Goal: Task Accomplishment & Management: Manage account settings

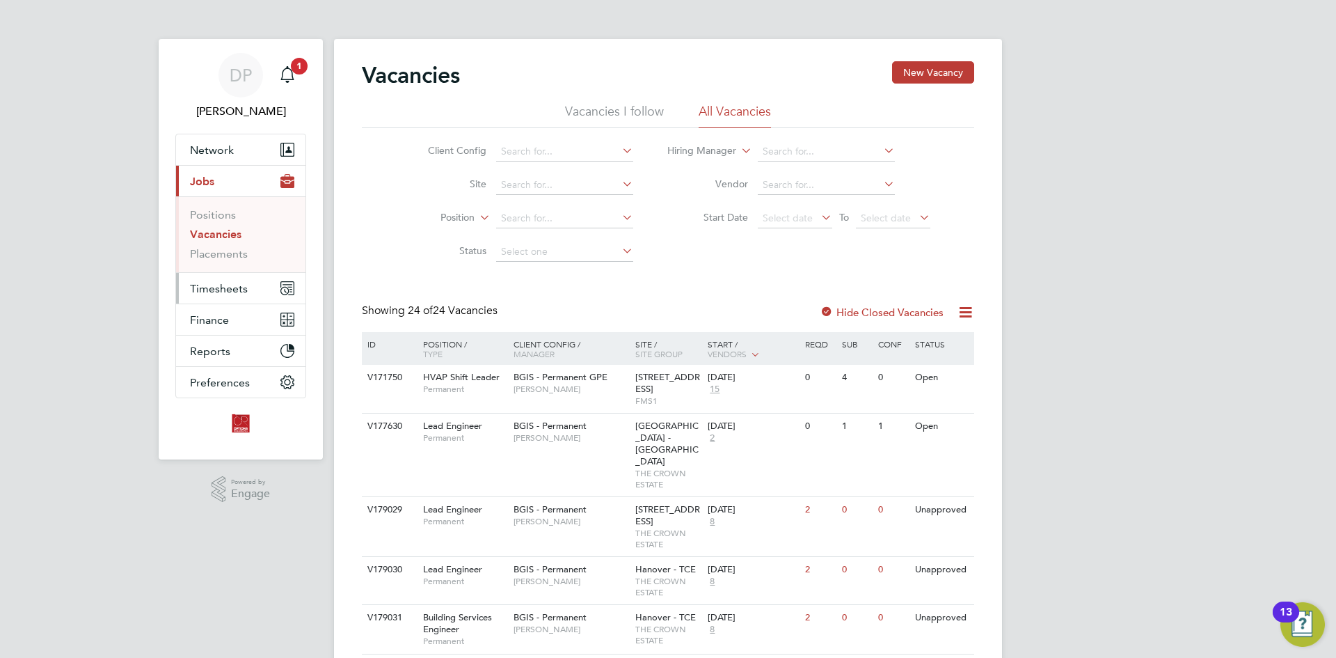
click at [218, 287] on span "Timesheets" at bounding box center [219, 288] width 58 height 13
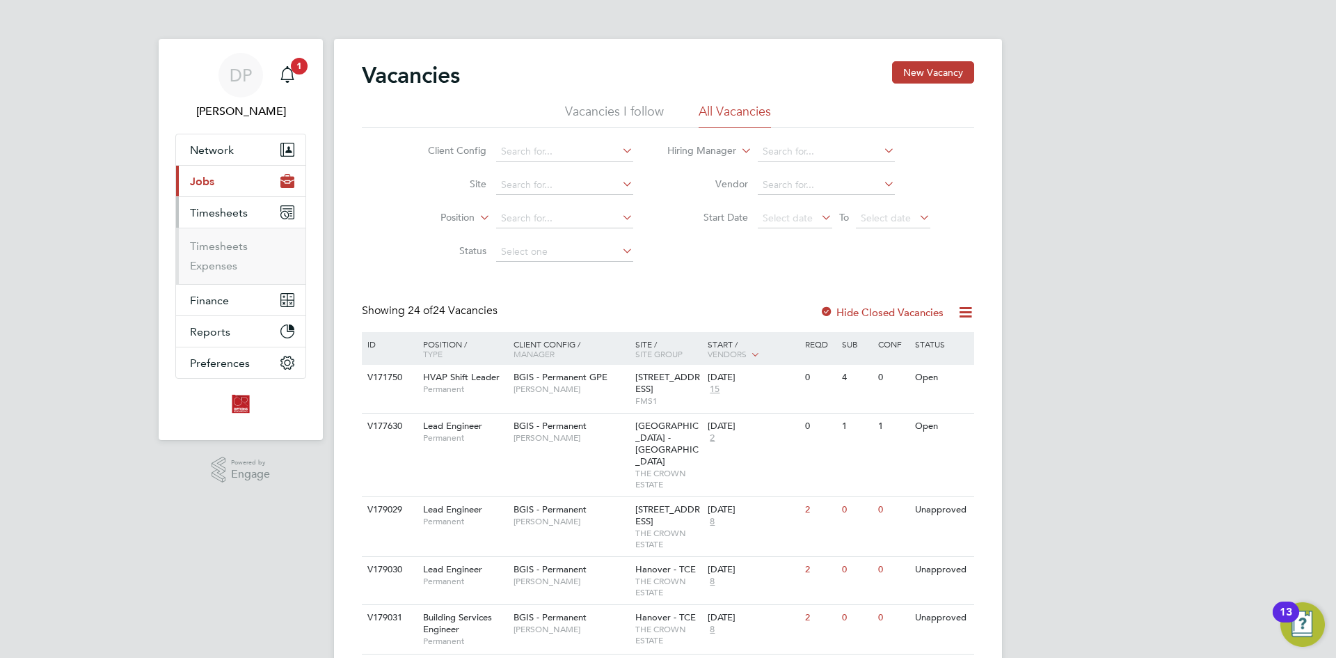
click at [230, 214] on span "Timesheets" at bounding box center [219, 212] width 58 height 13
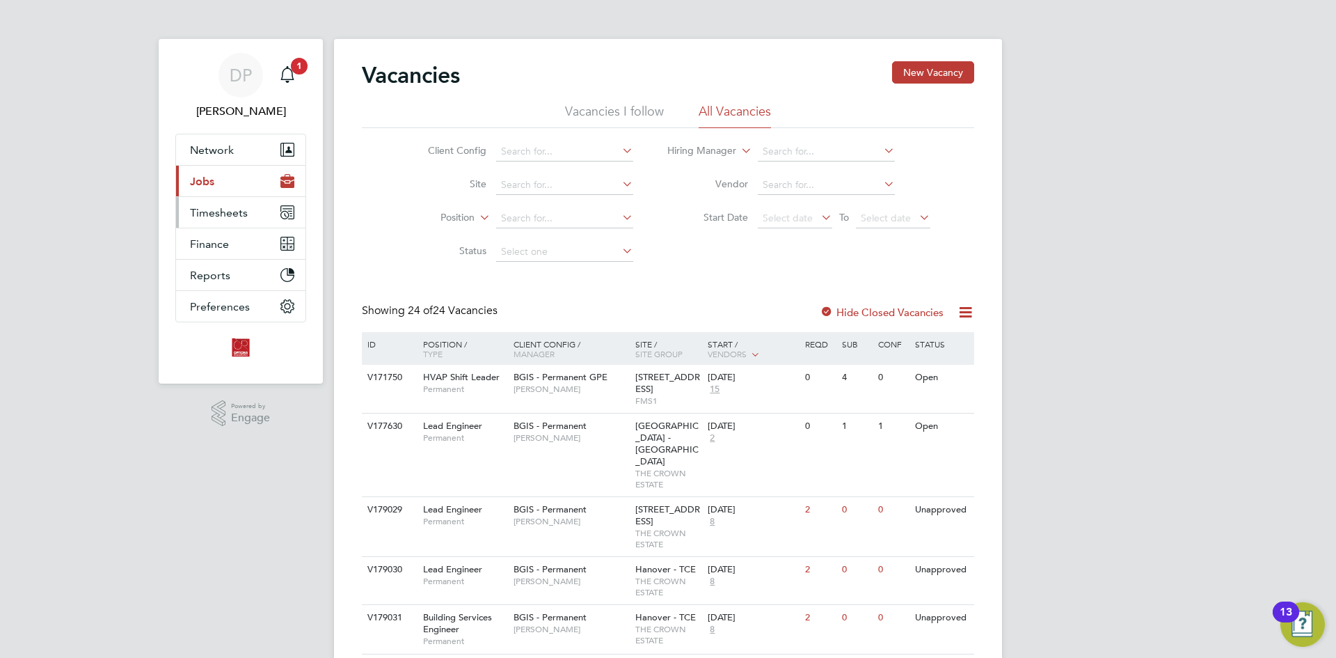
click at [230, 214] on span "Timesheets" at bounding box center [219, 212] width 58 height 13
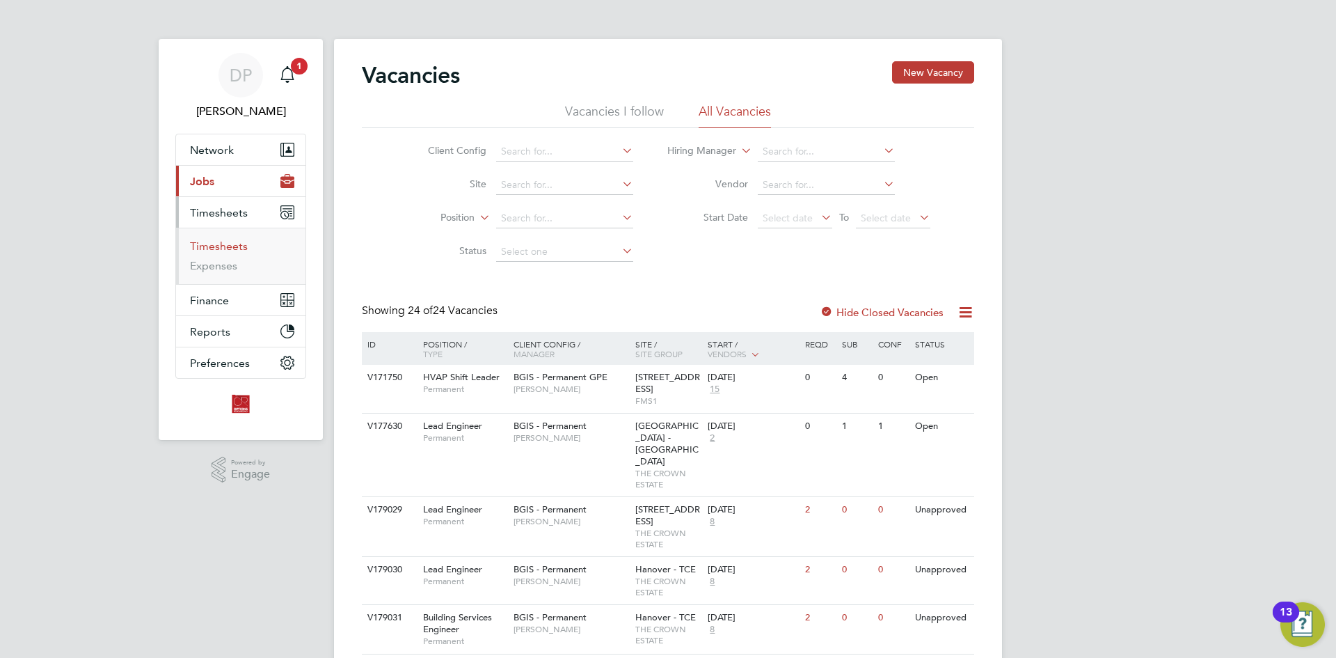
click at [216, 244] on link "Timesheets" at bounding box center [219, 245] width 58 height 13
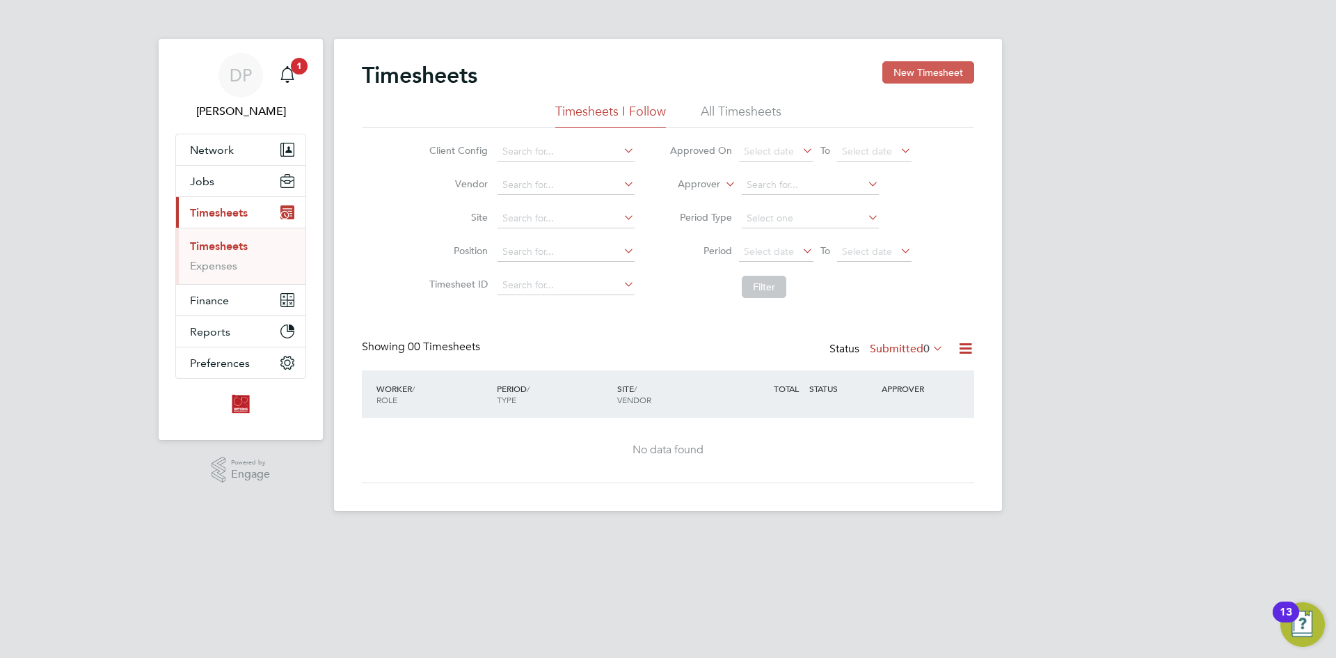
click at [937, 66] on button "New Timesheet" at bounding box center [928, 72] width 92 height 22
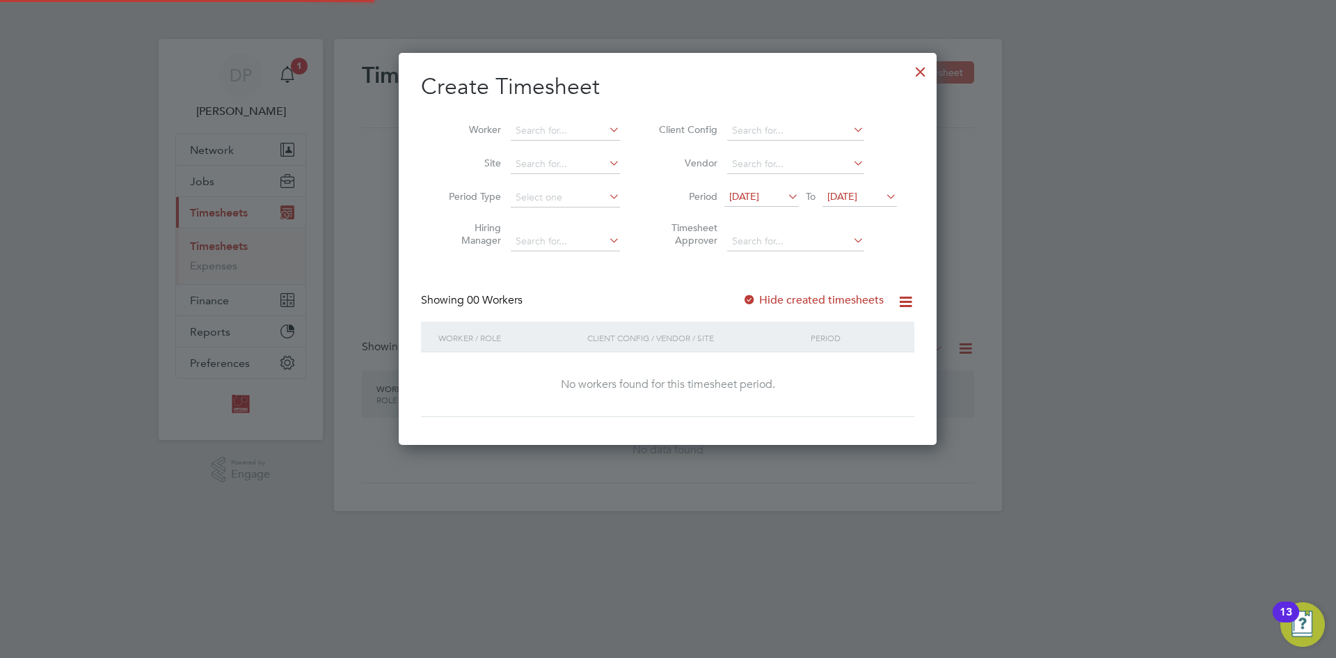
scroll to position [392, 539]
click at [753, 195] on span "[DATE]" at bounding box center [744, 196] width 30 height 13
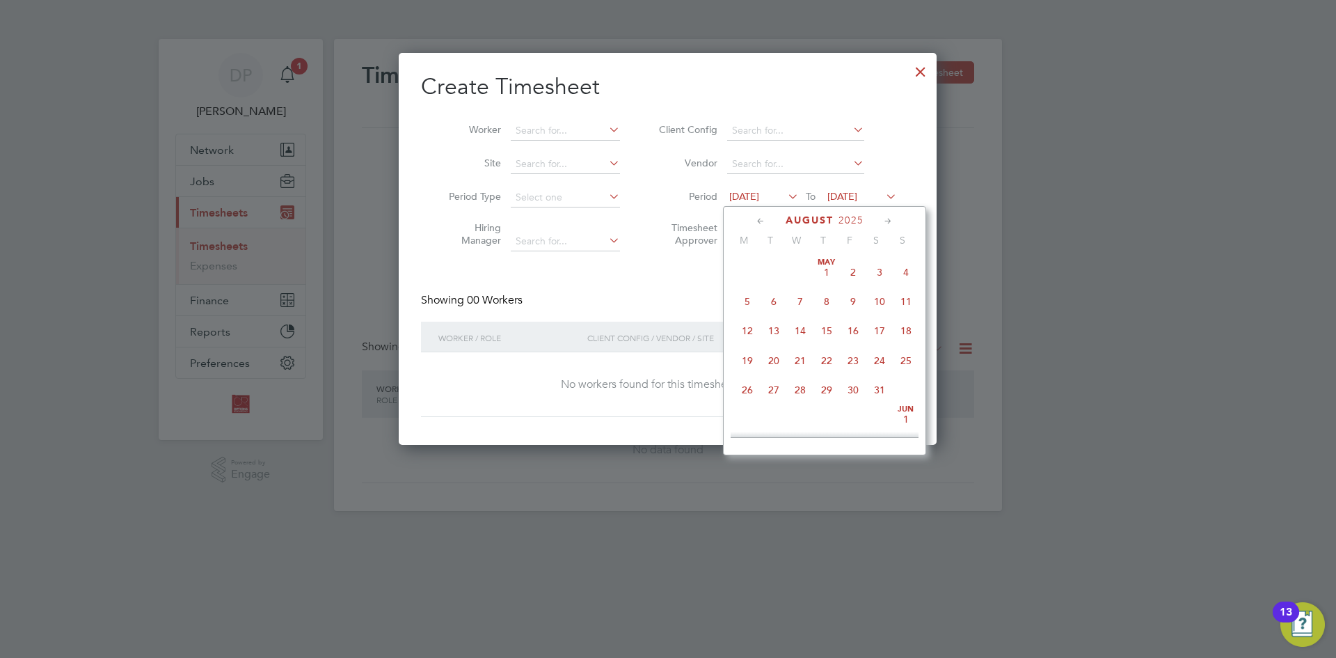
scroll to position [482, 0]
click at [750, 358] on span "18" at bounding box center [747, 348] width 26 height 26
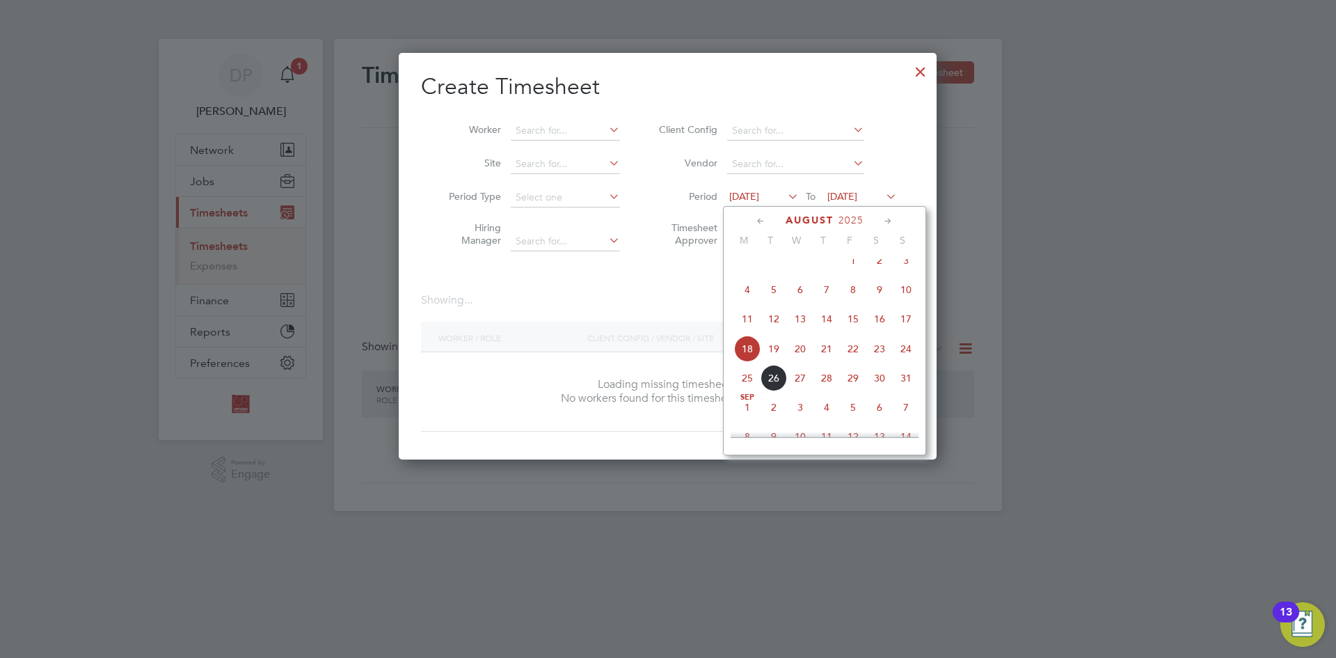
scroll to position [392, 539]
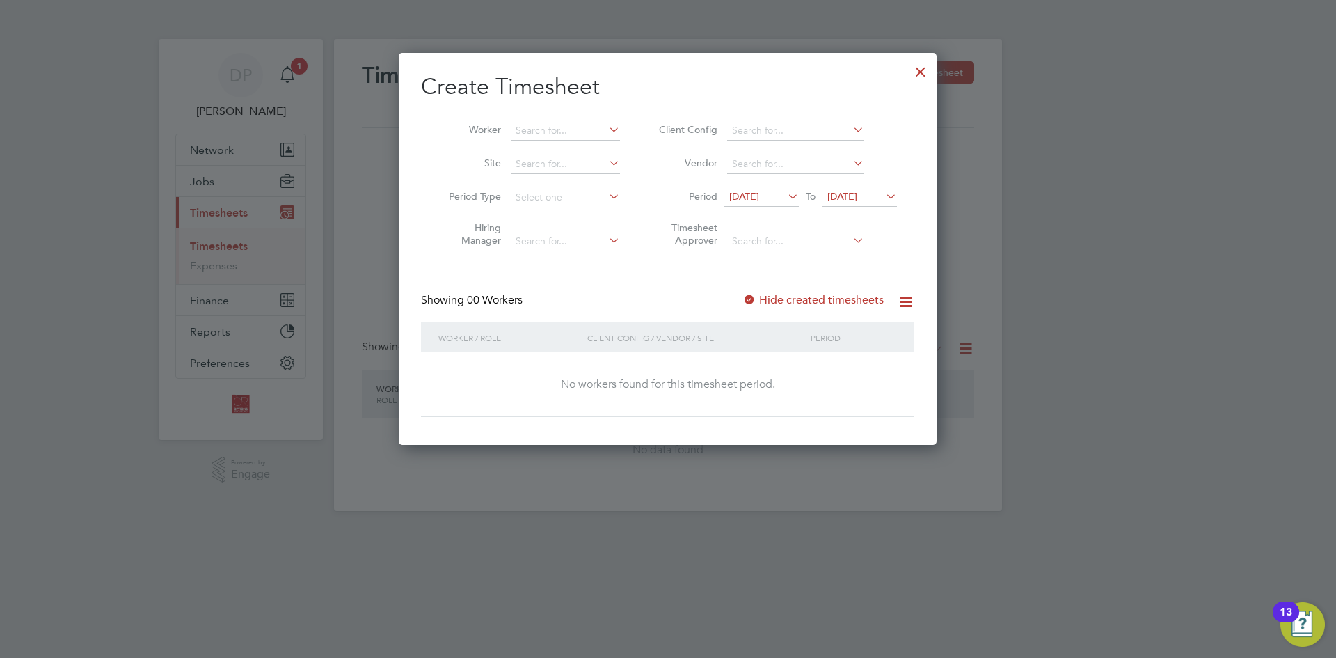
click at [857, 194] on span "[DATE]" at bounding box center [842, 196] width 30 height 13
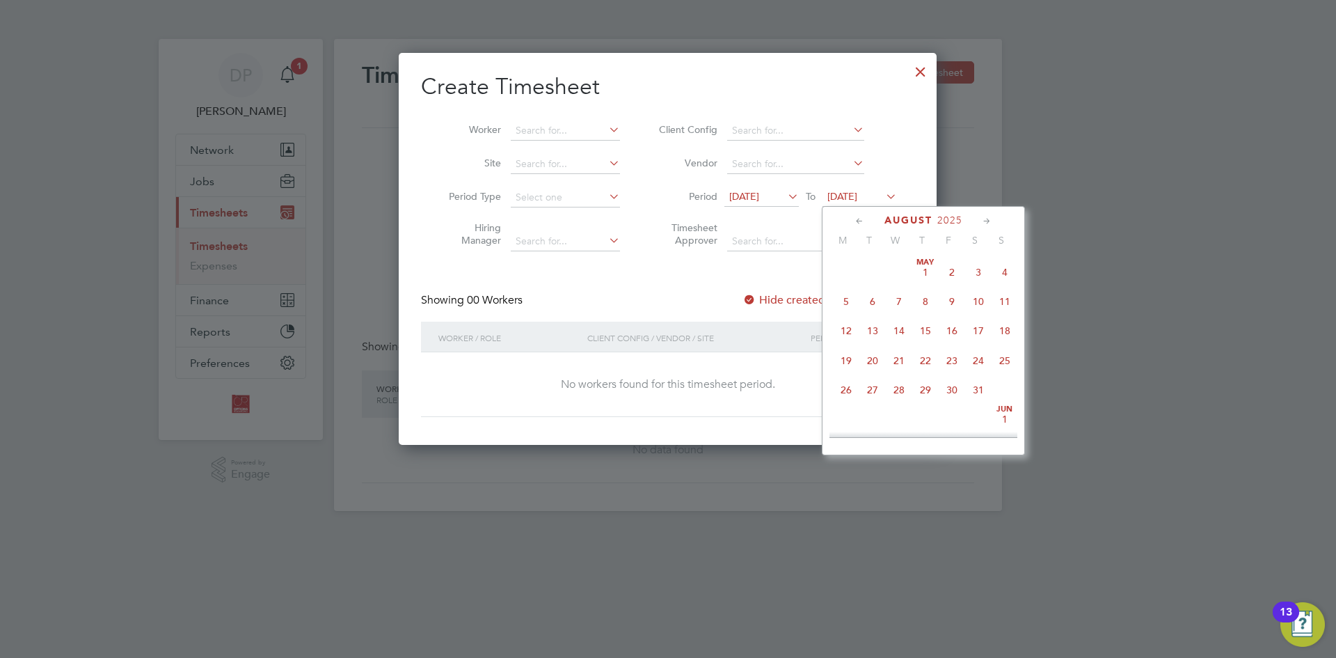
scroll to position [512, 0]
click at [1005, 301] on span "17" at bounding box center [1005, 288] width 26 height 26
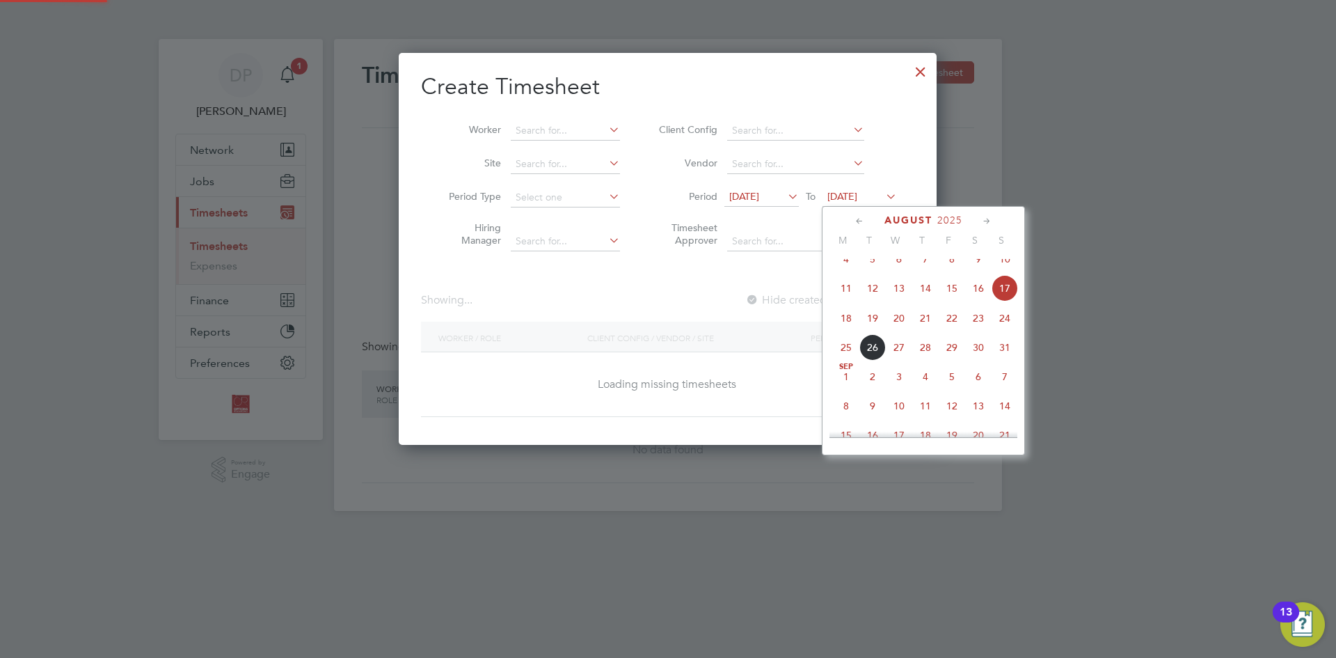
scroll to position [392, 539]
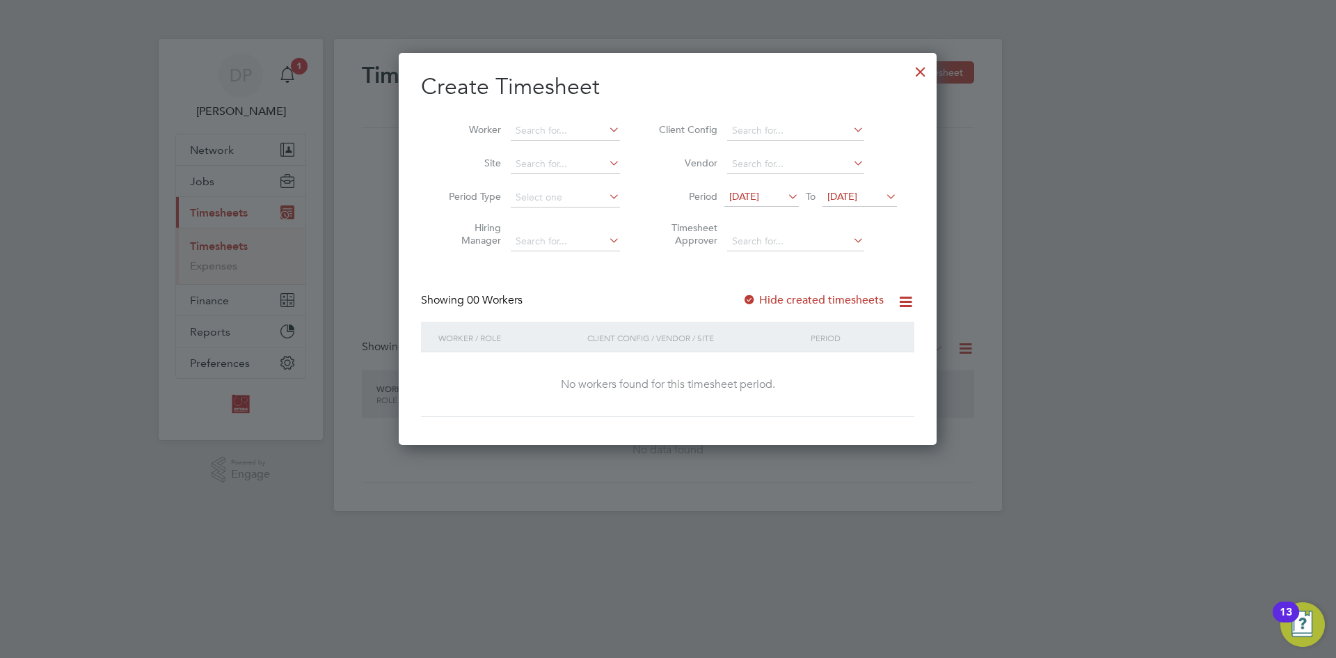
drag, startPoint x: 780, startPoint y: 293, endPoint x: 772, endPoint y: 301, distance: 11.3
click at [775, 297] on label "Hide created timesheets" at bounding box center [812, 300] width 141 height 14
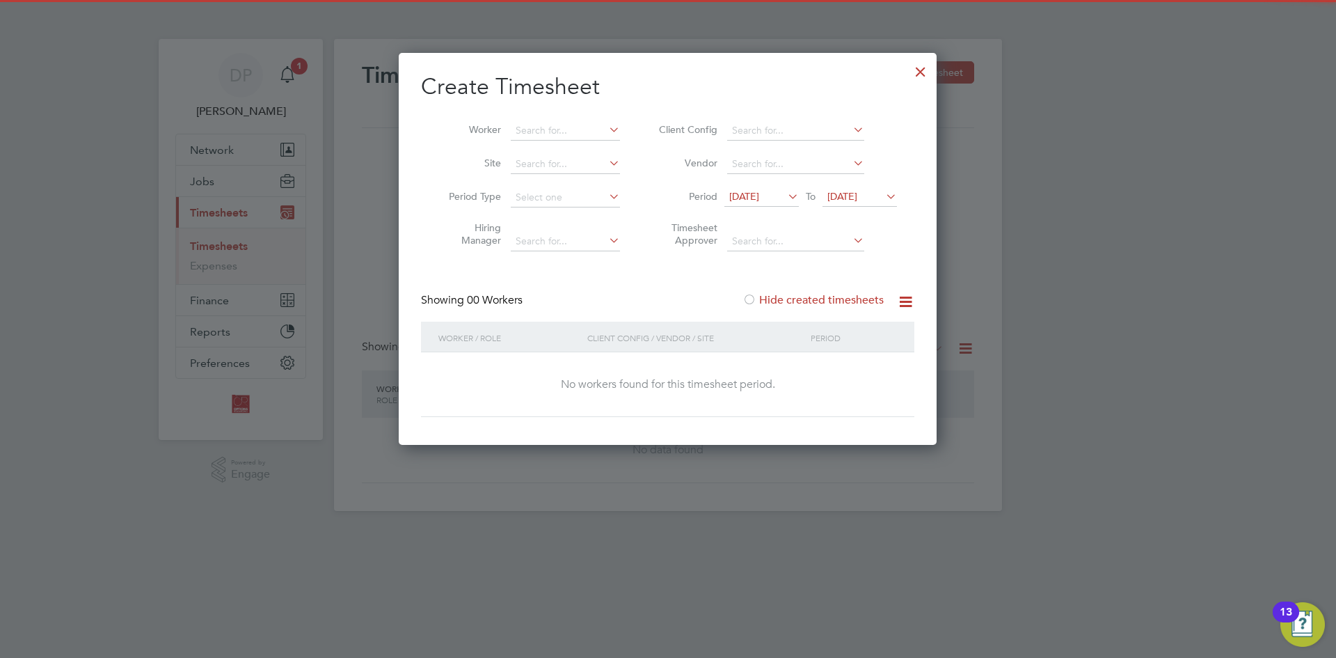
click at [772, 301] on label "Hide created timesheets" at bounding box center [812, 300] width 141 height 14
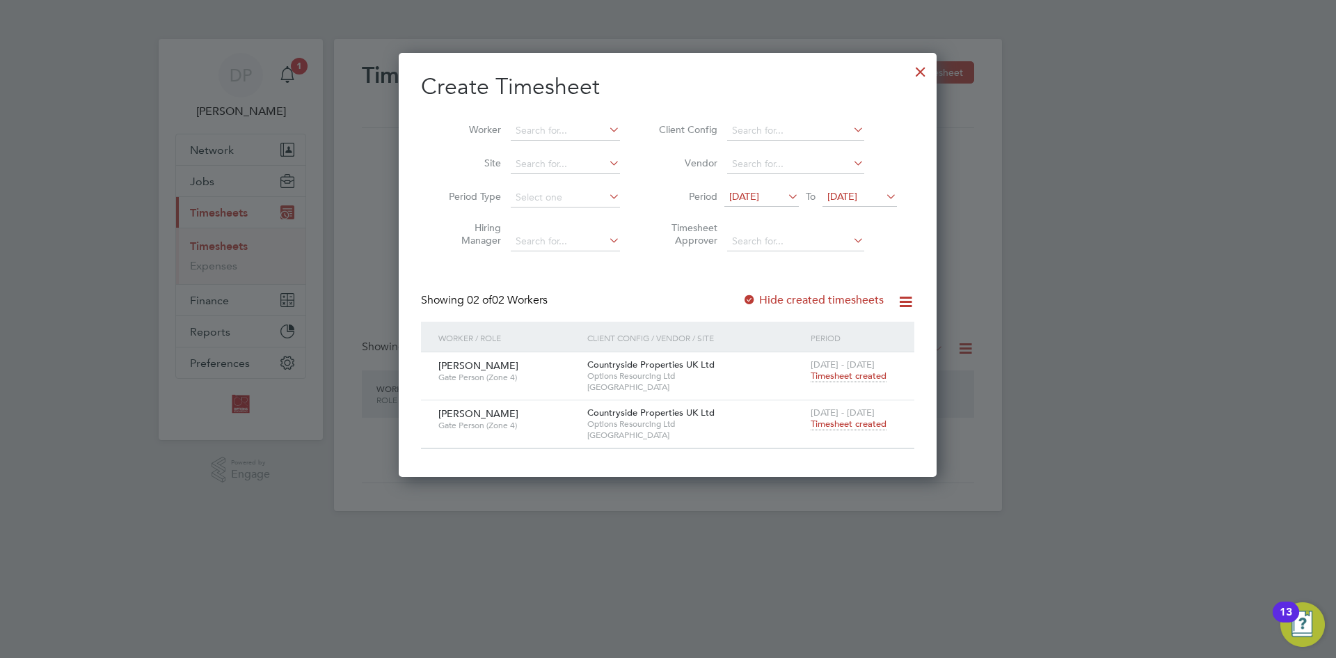
scroll to position [7, 7]
click at [751, 200] on span "[DATE]" at bounding box center [744, 196] width 30 height 13
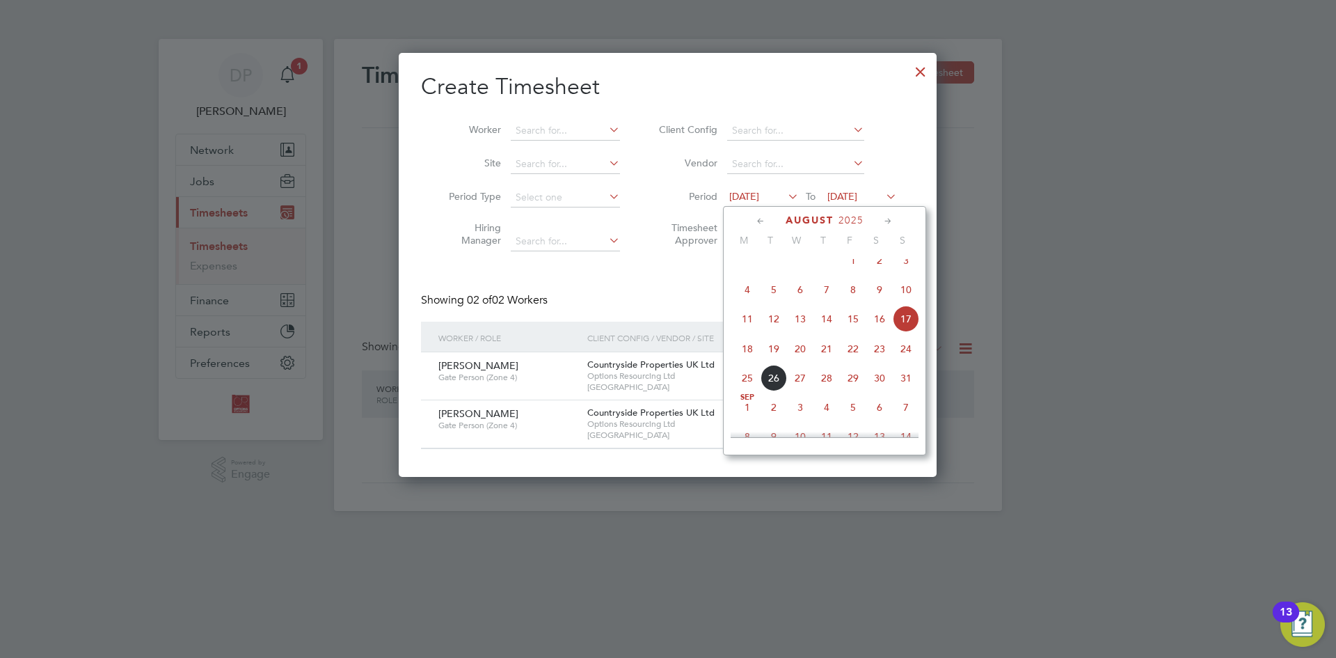
click at [752, 361] on span "18" at bounding box center [747, 348] width 26 height 26
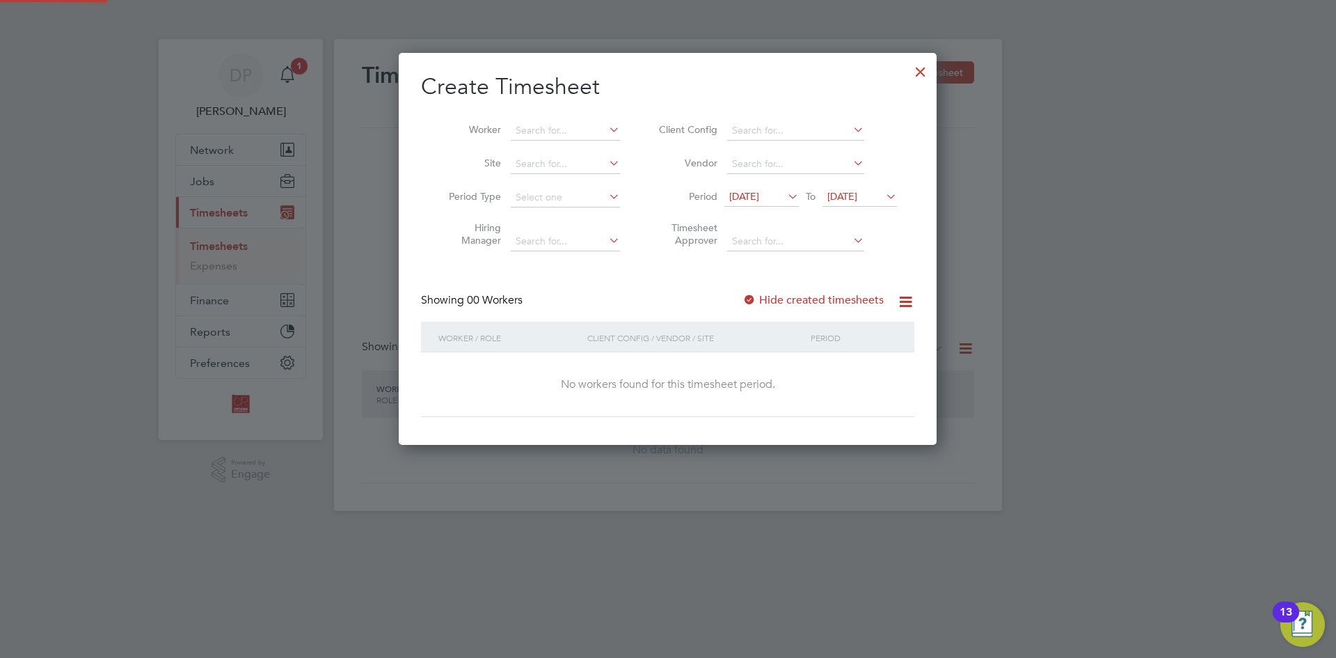
scroll to position [392, 539]
click at [759, 299] on label "Hide created timesheets" at bounding box center [812, 300] width 141 height 14
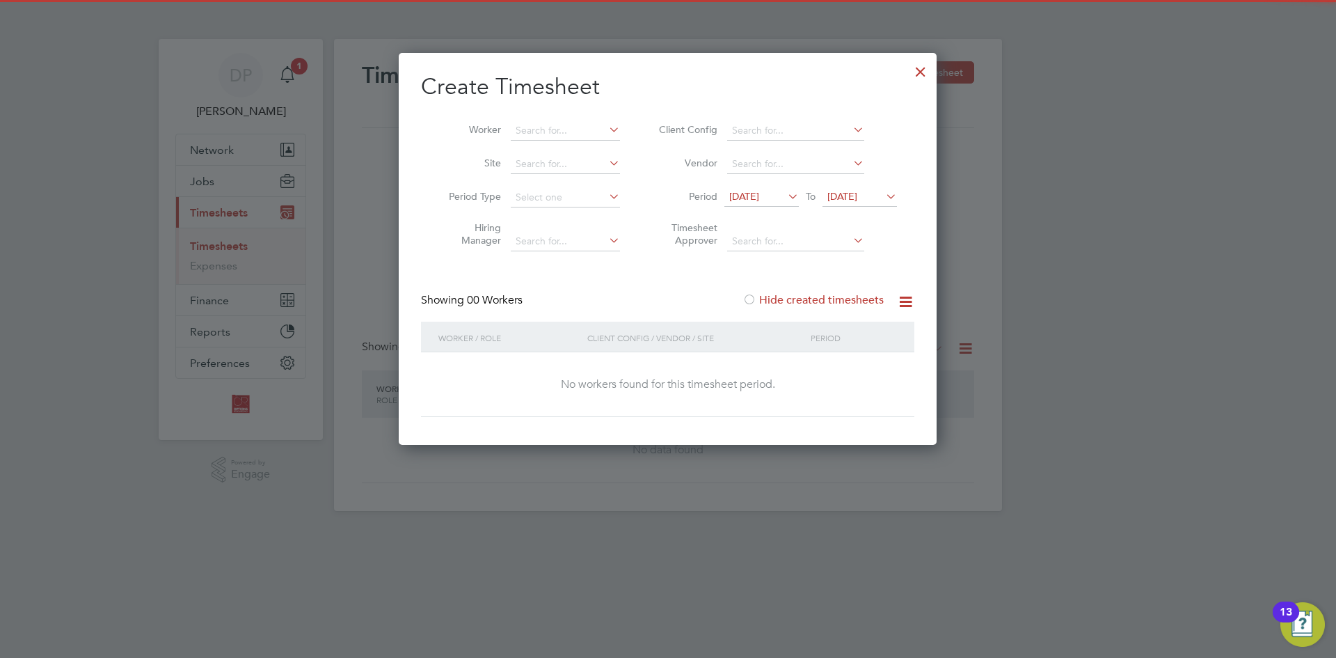
click at [759, 299] on label "Hide created timesheets" at bounding box center [812, 300] width 141 height 14
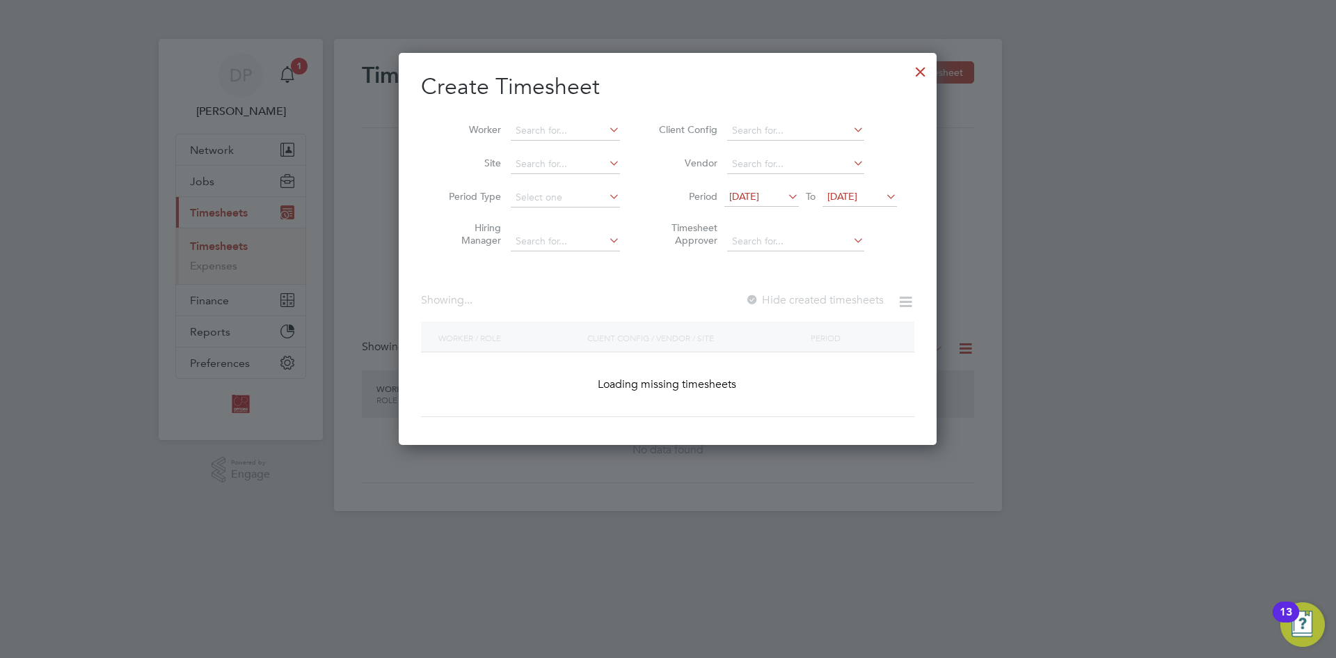
scroll to position [375, 539]
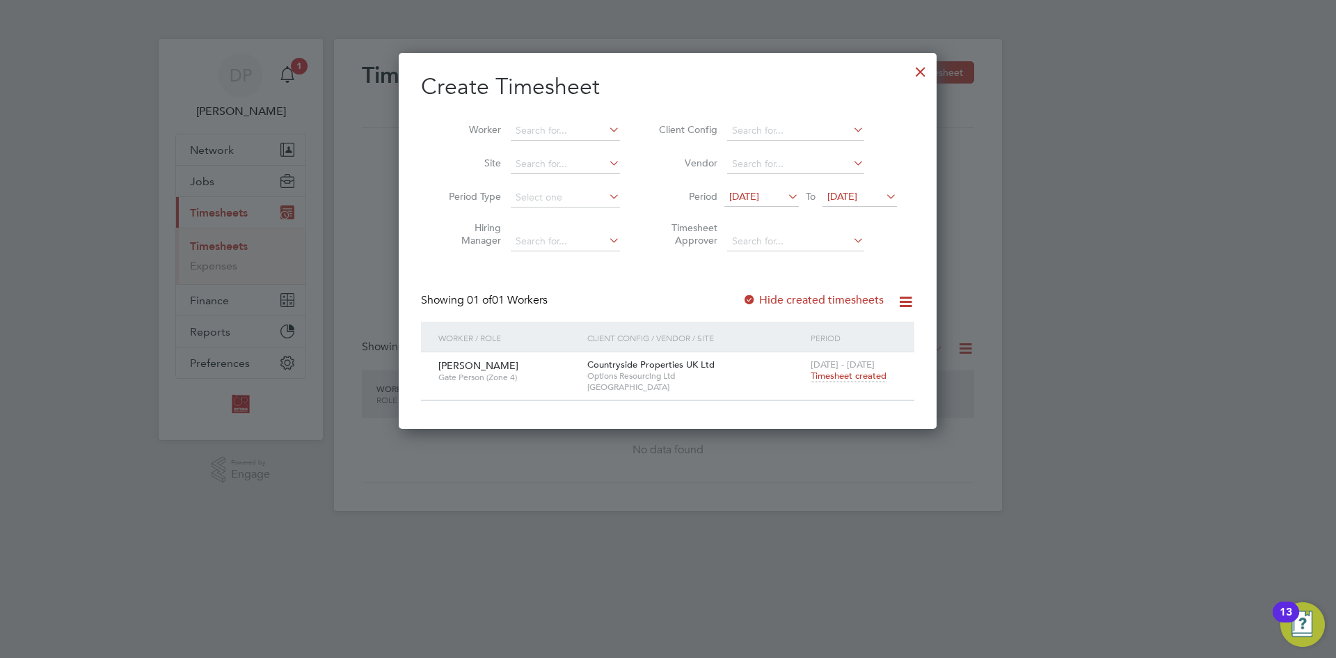
click at [756, 201] on span "[DATE]" at bounding box center [744, 196] width 30 height 13
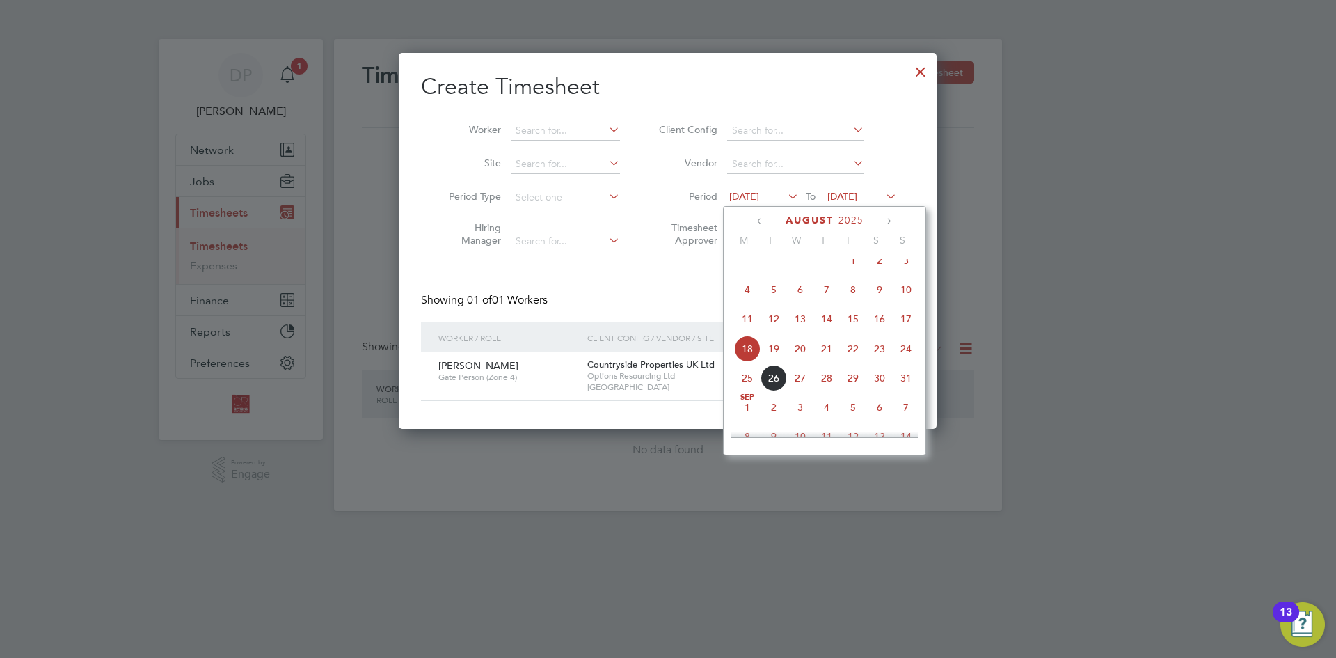
scroll to position [512, 0]
click at [857, 190] on span "[DATE]" at bounding box center [842, 196] width 30 height 13
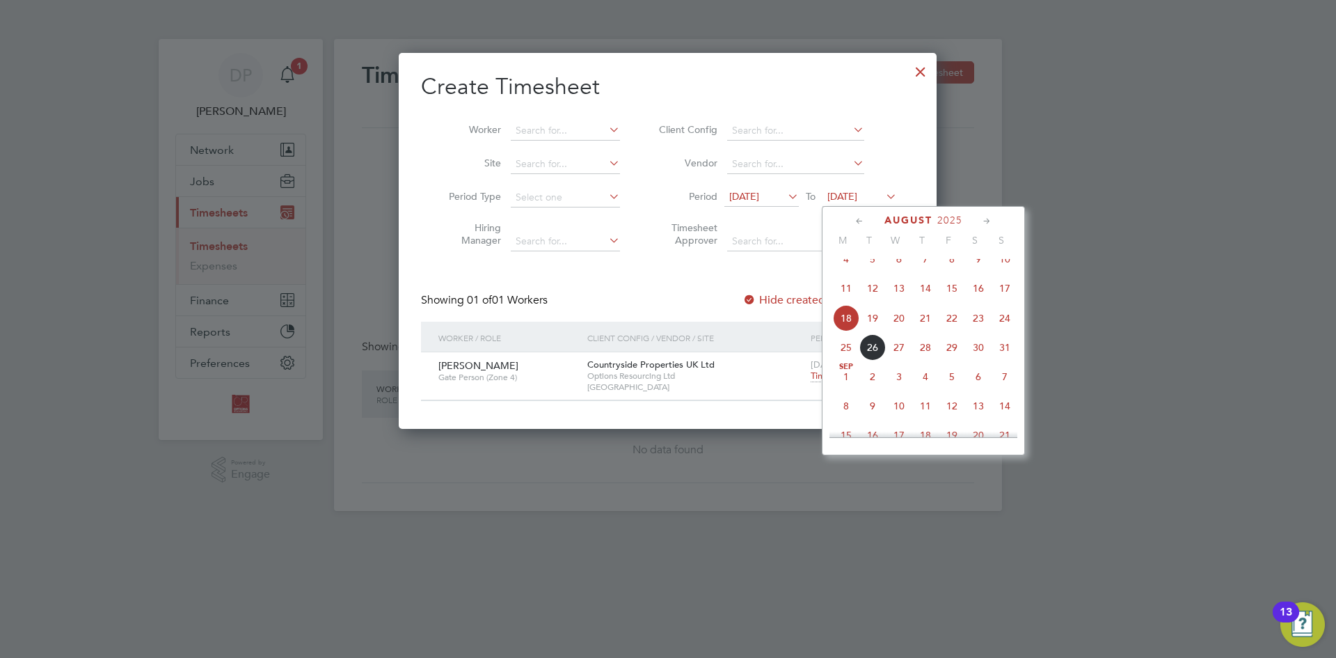
click at [1003, 330] on span "24" at bounding box center [1005, 318] width 26 height 26
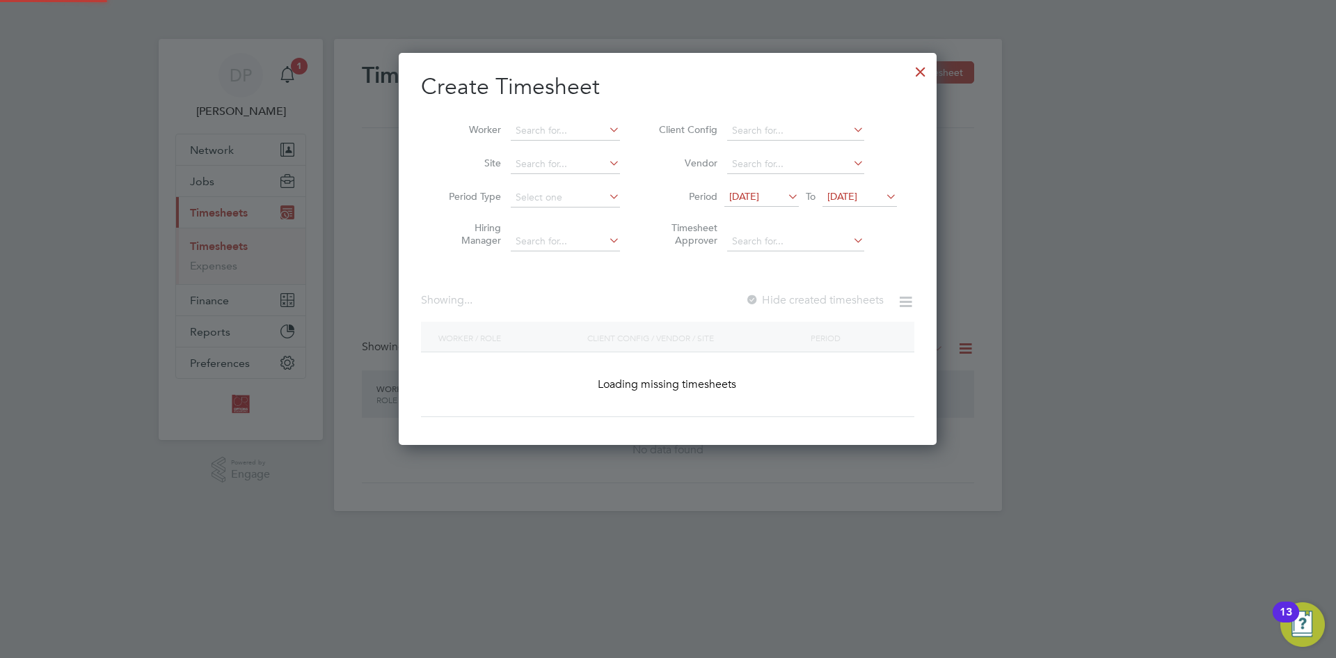
scroll to position [392, 539]
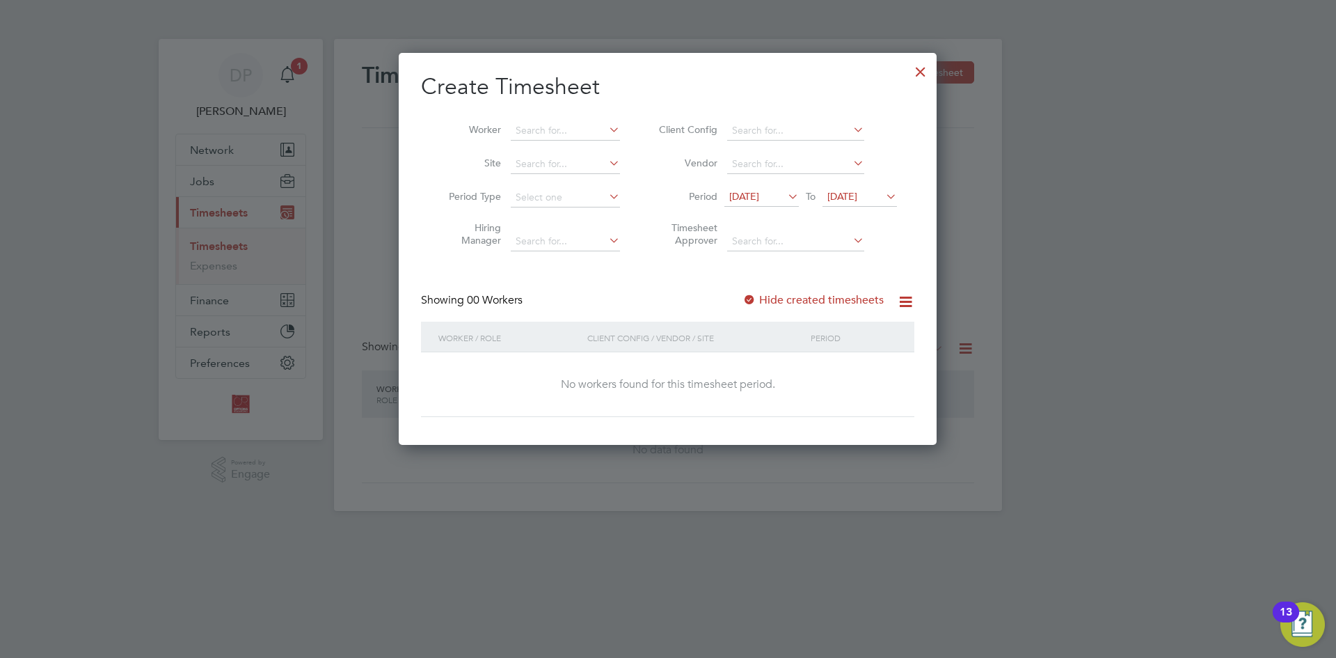
click at [759, 198] on span "[DATE]" at bounding box center [744, 196] width 30 height 13
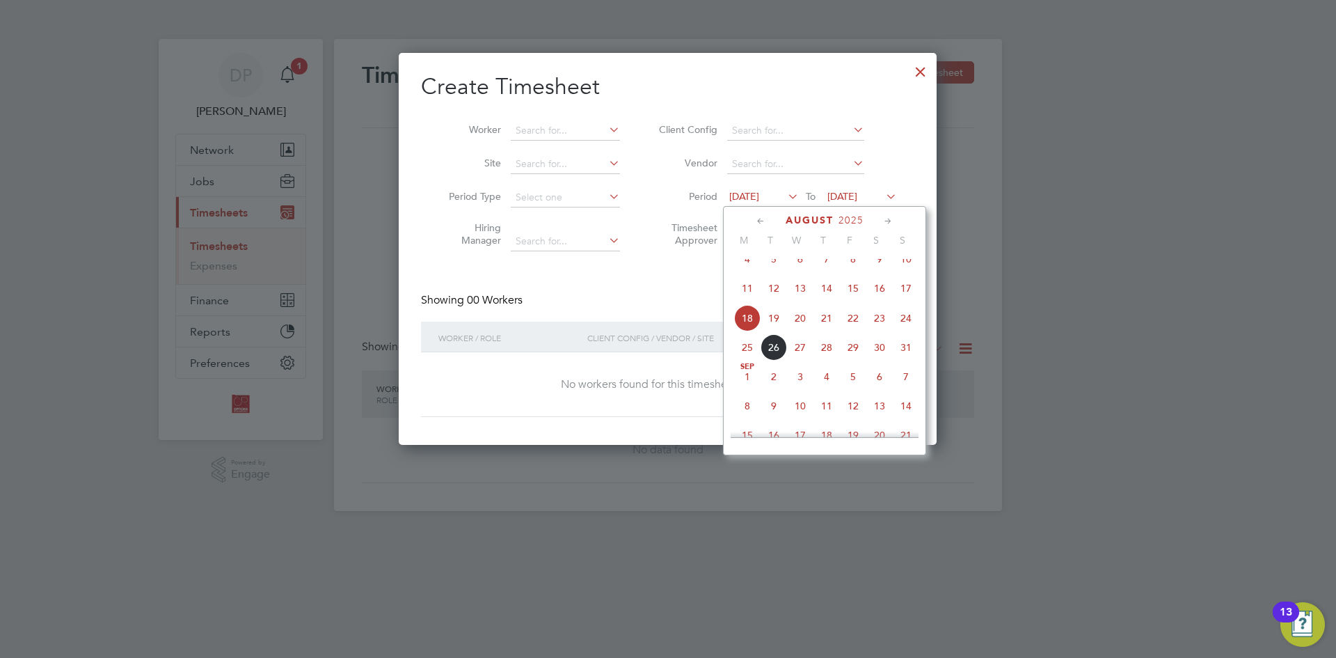
click at [364, 520] on div at bounding box center [668, 329] width 1336 height 658
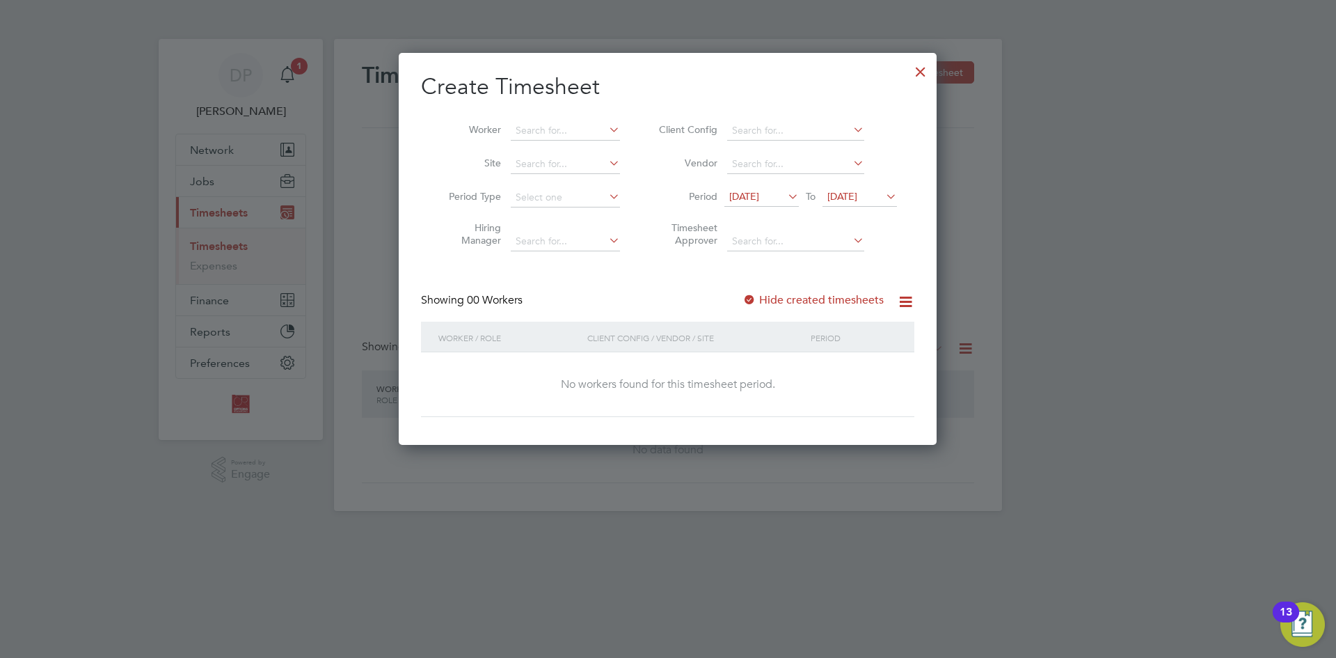
click at [291, 68] on div at bounding box center [668, 329] width 1336 height 658
drag, startPoint x: 932, startPoint y: 69, endPoint x: 919, endPoint y: 67, distance: 13.3
click at [930, 69] on div at bounding box center [920, 68] width 25 height 25
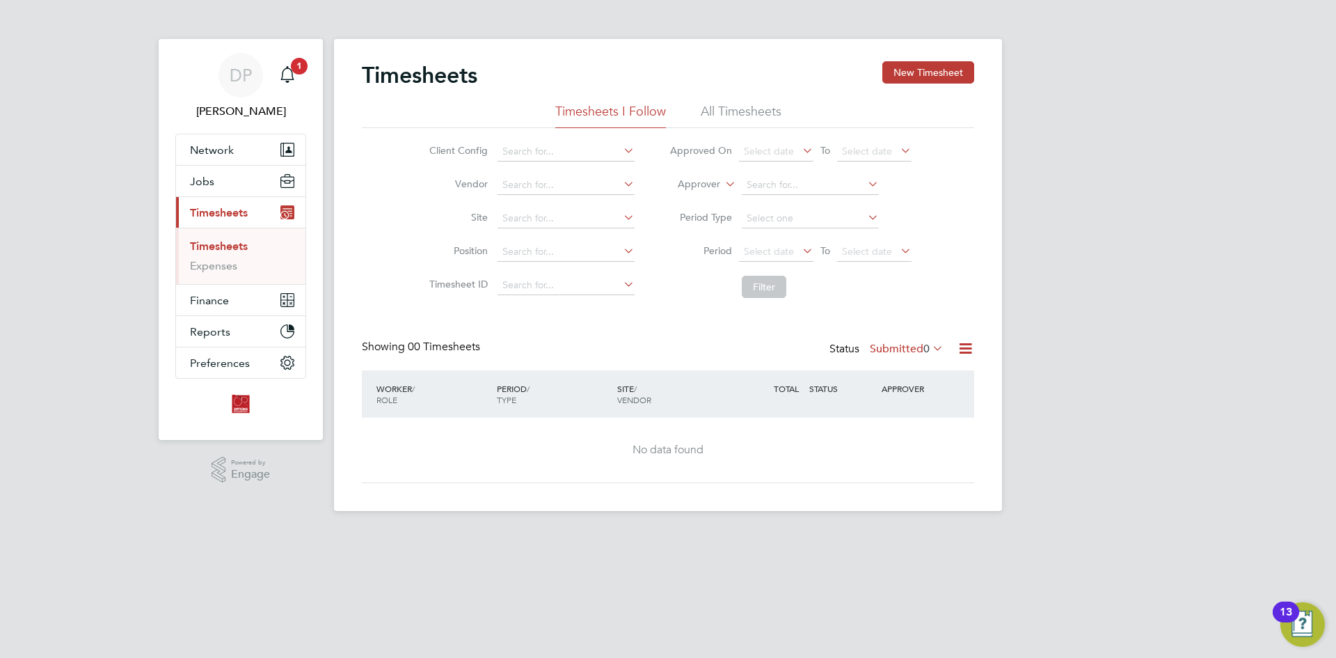
click at [917, 67] on button "New Timesheet" at bounding box center [928, 72] width 92 height 22
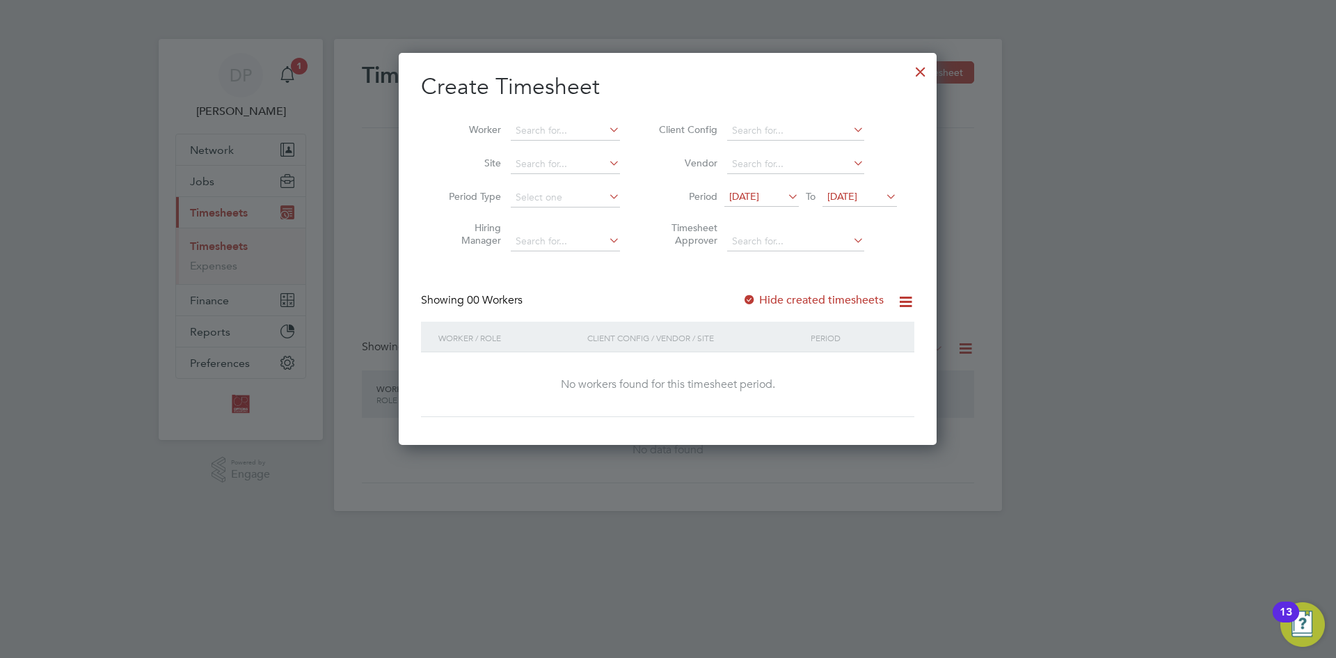
click at [925, 71] on div at bounding box center [920, 68] width 25 height 25
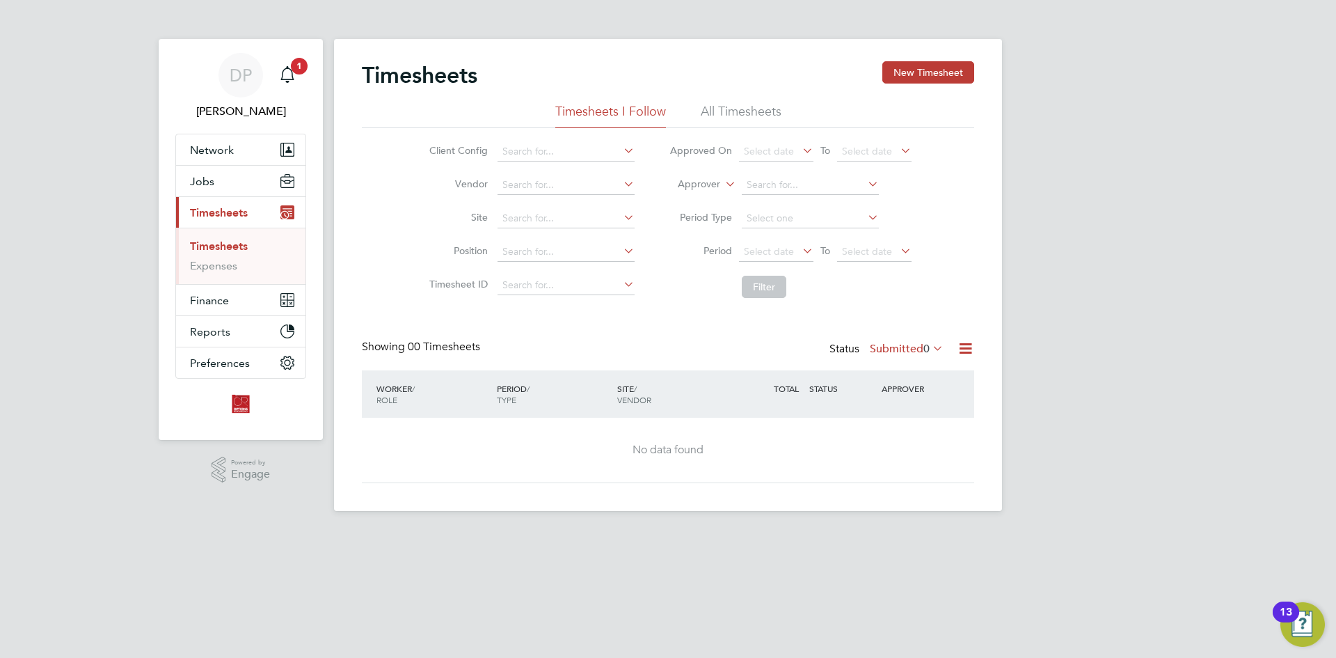
click at [759, 106] on li "All Timesheets" at bounding box center [741, 115] width 81 height 25
click at [924, 67] on button "New Timesheet" at bounding box center [928, 72] width 92 height 22
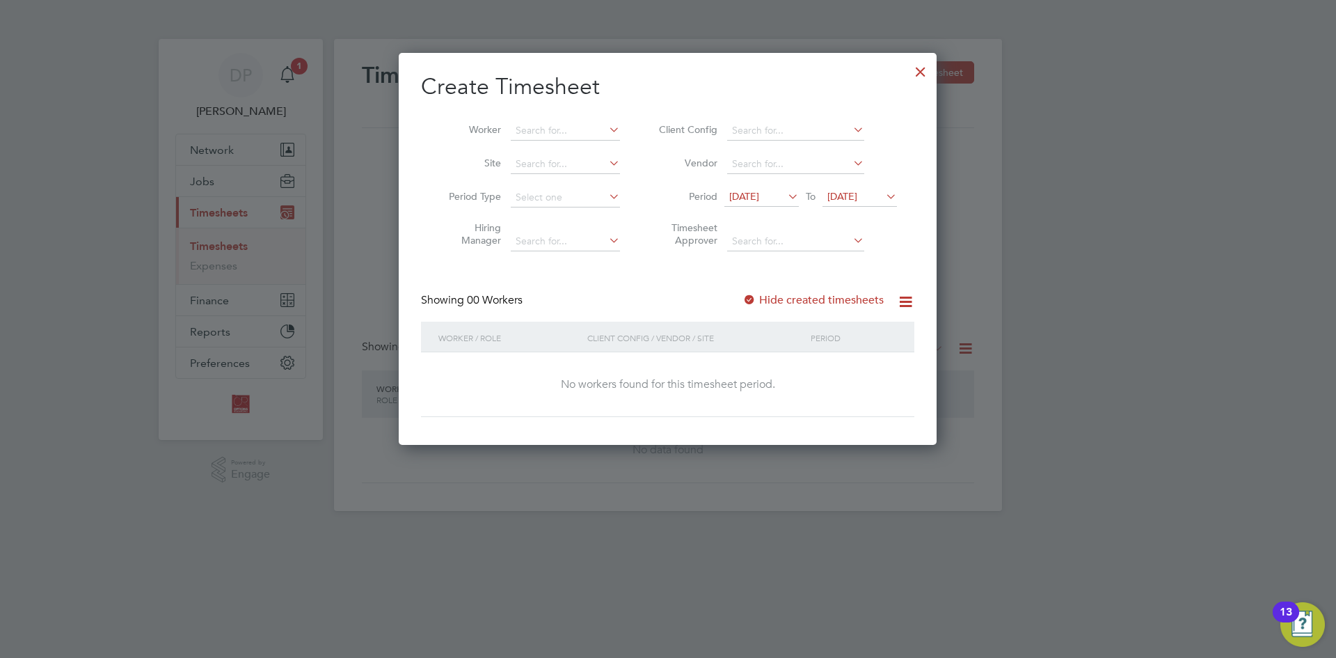
click at [742, 197] on span "[DATE]" at bounding box center [744, 196] width 30 height 13
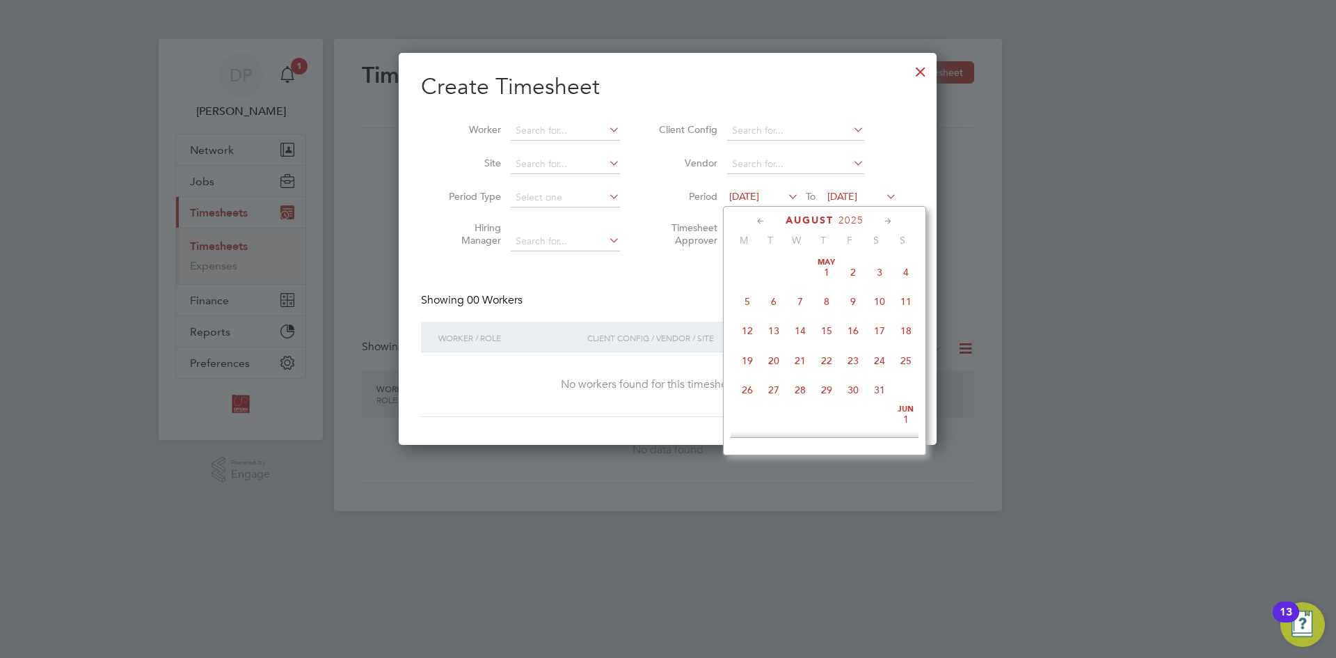
scroll to position [482, 0]
click at [743, 302] on span "4" at bounding box center [747, 289] width 26 height 26
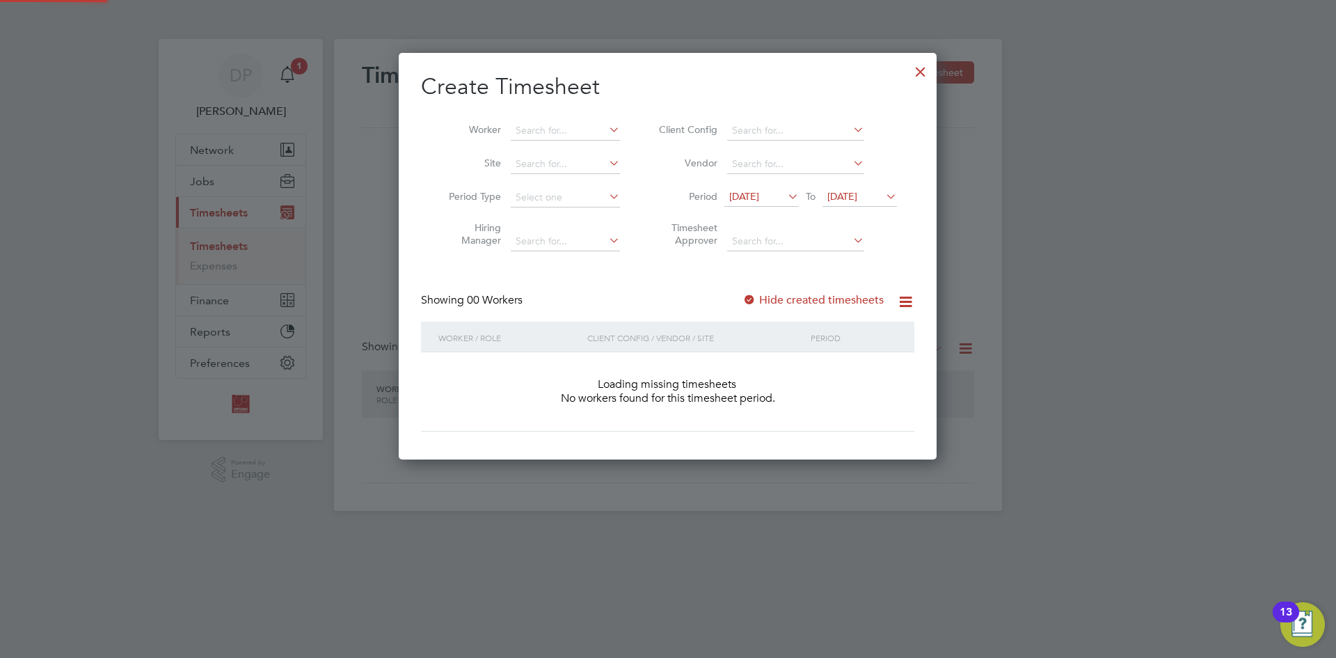
scroll to position [392, 539]
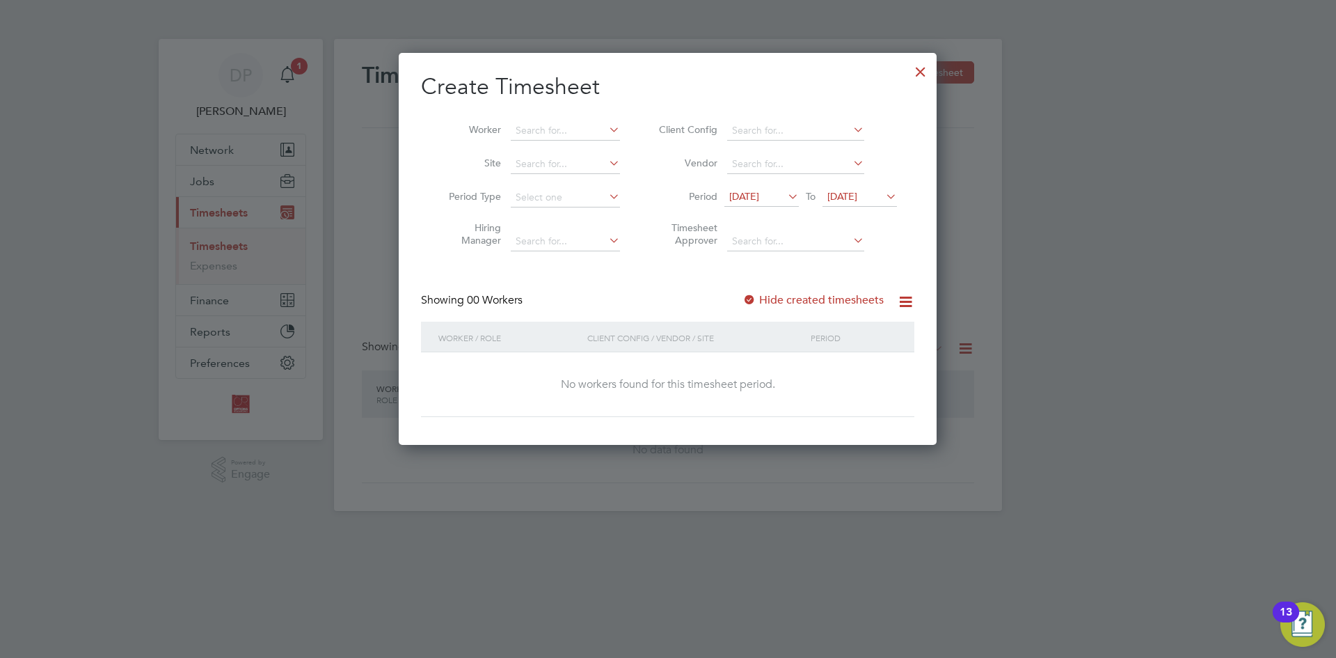
click at [883, 190] on icon at bounding box center [883, 195] width 0 height 19
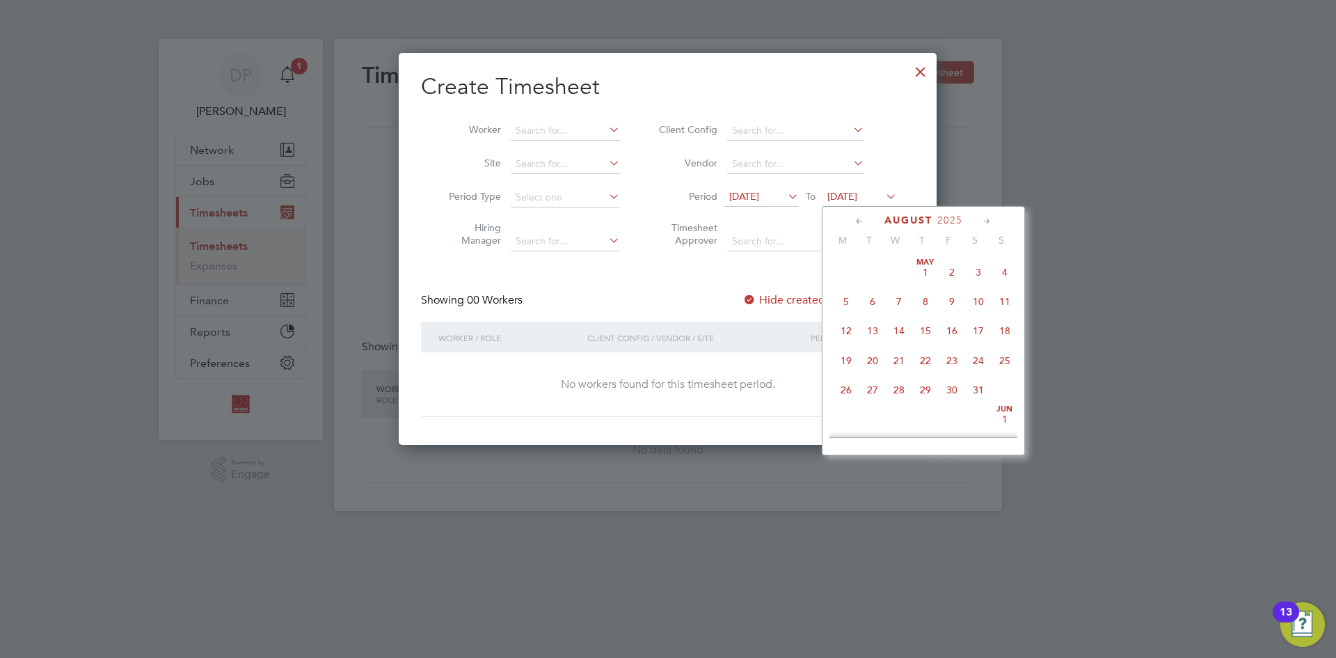
scroll to position [512, 0]
click at [1001, 385] on span "7" at bounding box center [1005, 376] width 26 height 26
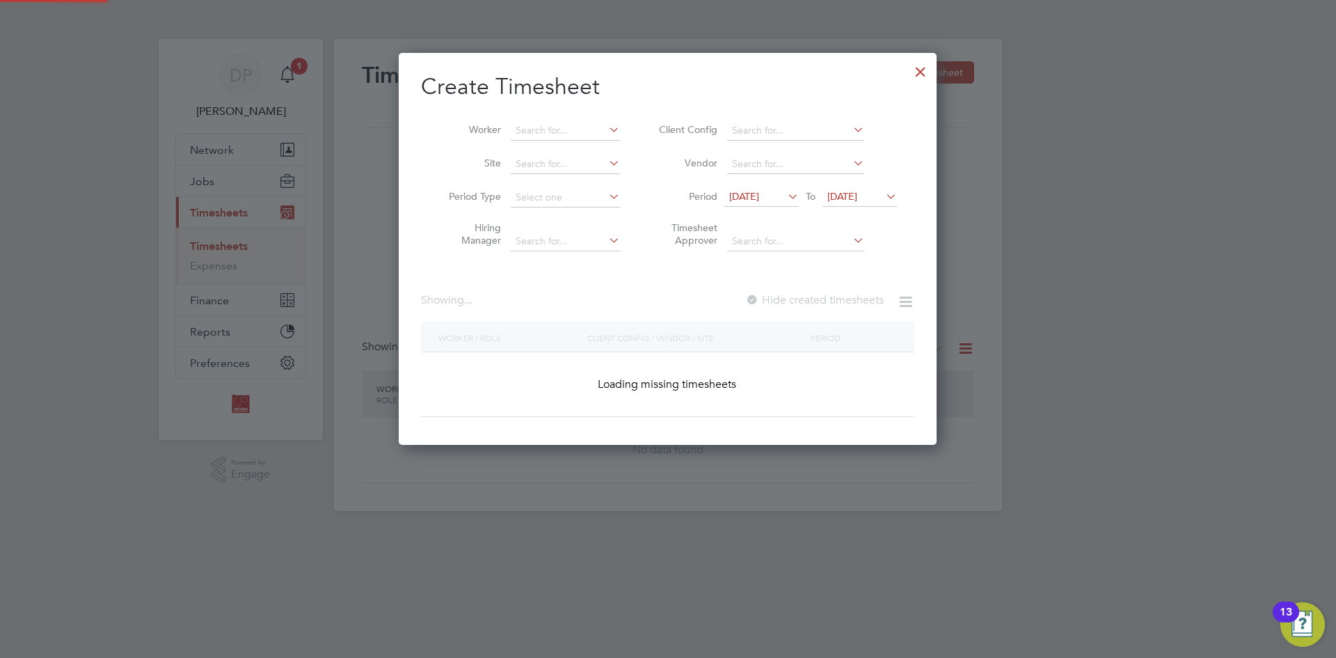
scroll to position [422, 539]
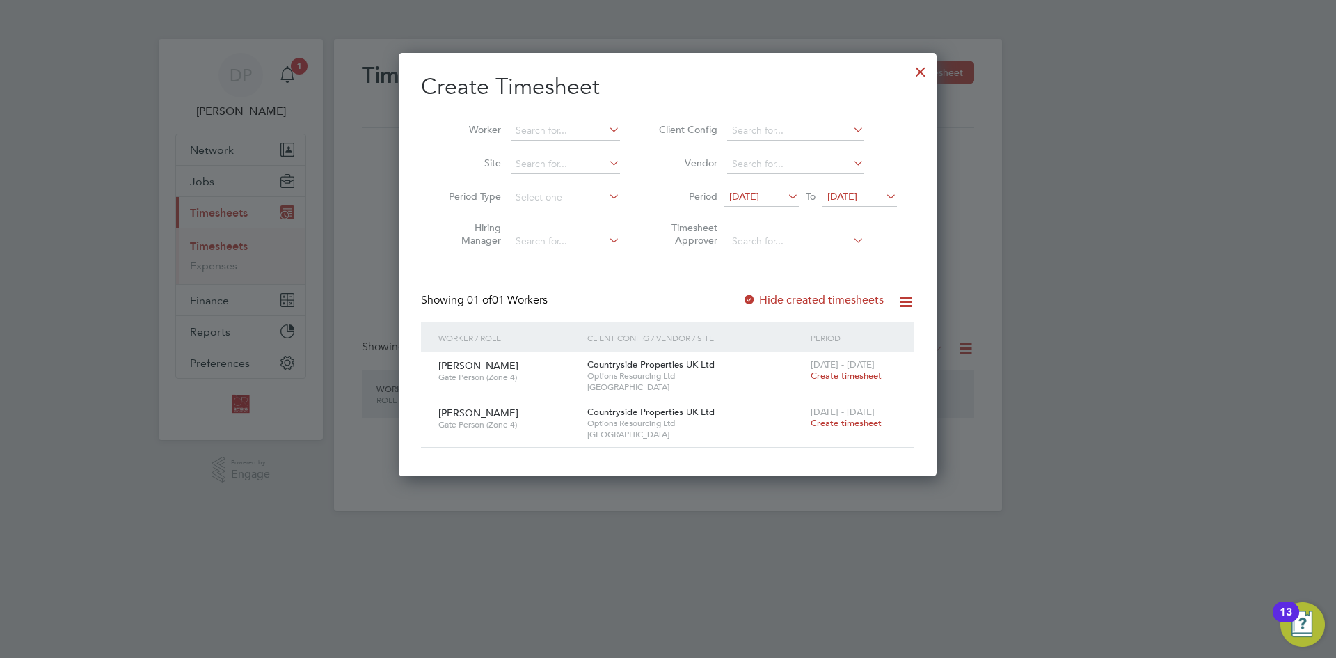
click at [758, 300] on label "Hide created timesheets" at bounding box center [812, 300] width 141 height 14
click at [290, 67] on div at bounding box center [668, 329] width 1336 height 658
drag, startPoint x: 921, startPoint y: 69, endPoint x: 788, endPoint y: 69, distance: 132.2
click at [918, 69] on div at bounding box center [920, 68] width 25 height 25
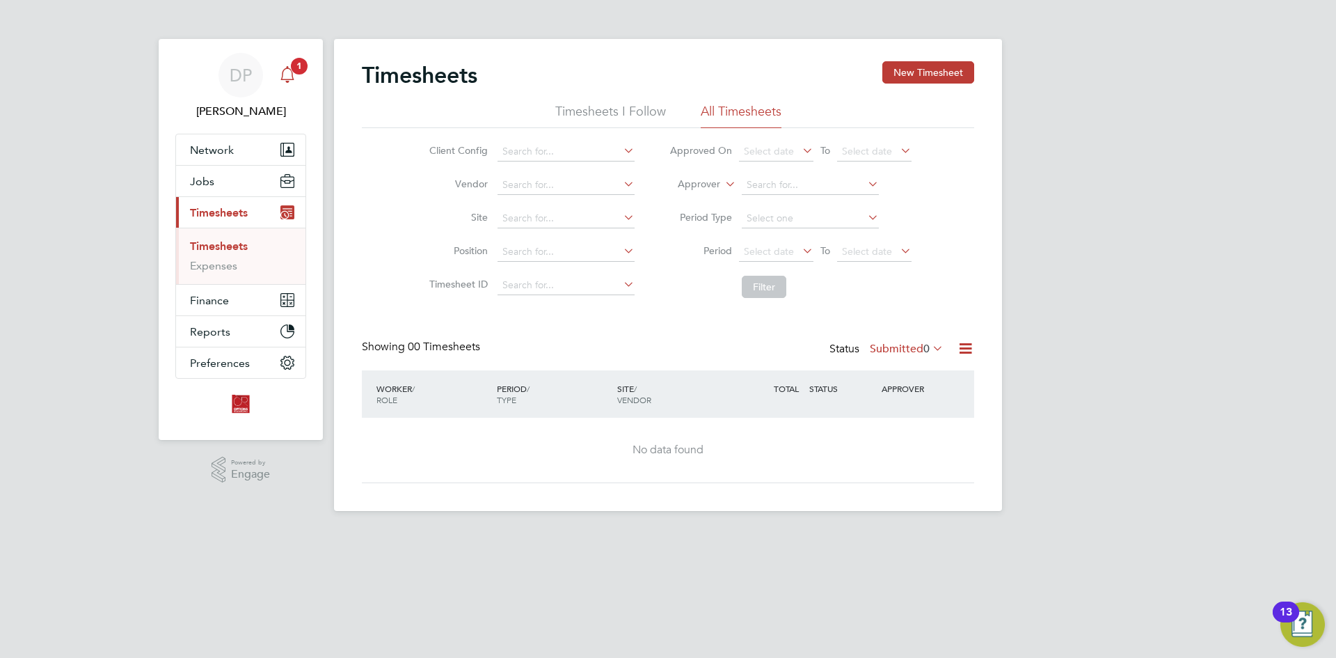
click at [296, 73] on span "1" at bounding box center [299, 66] width 17 height 17
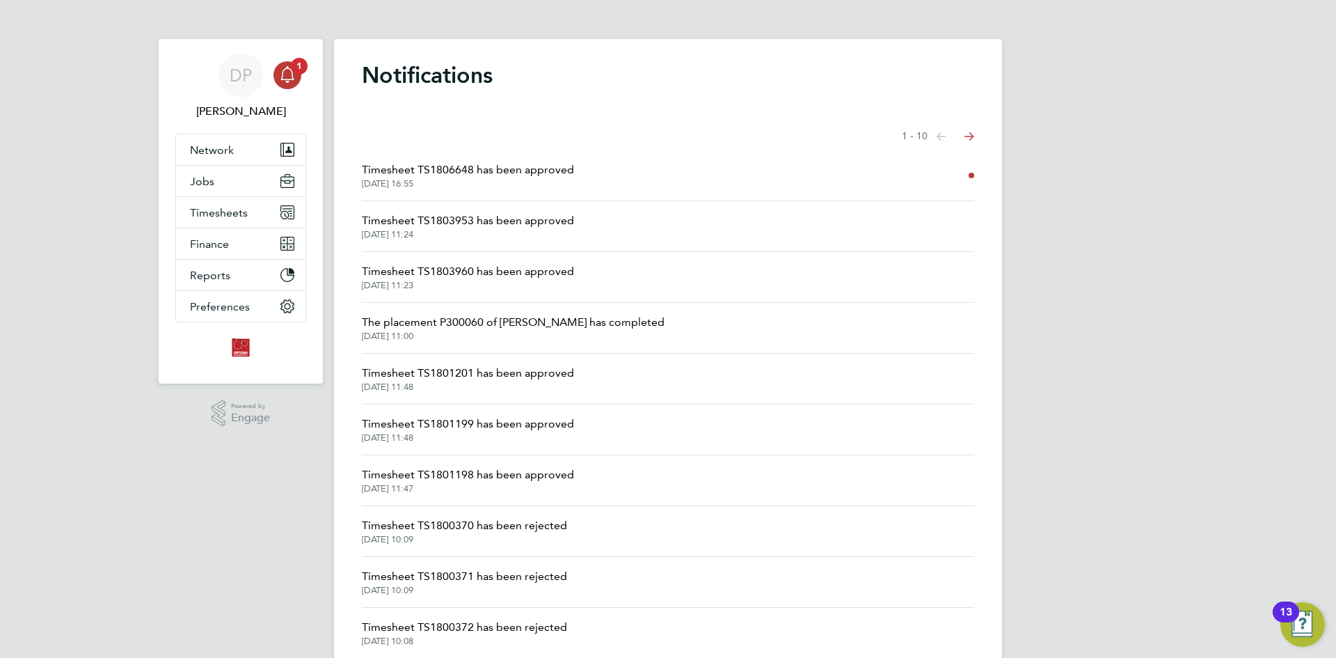
click at [502, 169] on span "Timesheet TS1806648 has been approved" at bounding box center [468, 169] width 212 height 17
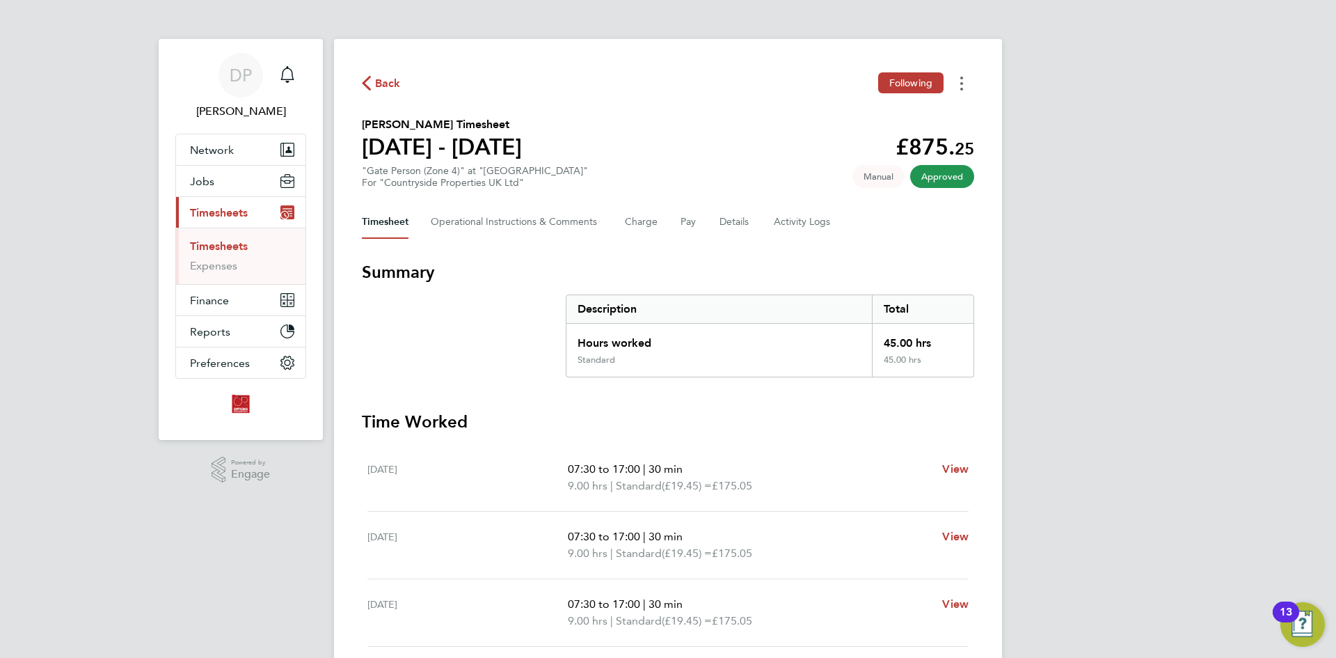
click at [962, 82] on circle "Timesheets Menu" at bounding box center [961, 83] width 3 height 3
click at [834, 112] on link "Download timesheet" at bounding box center [890, 114] width 167 height 28
click at [207, 180] on span "Jobs" at bounding box center [202, 181] width 24 height 13
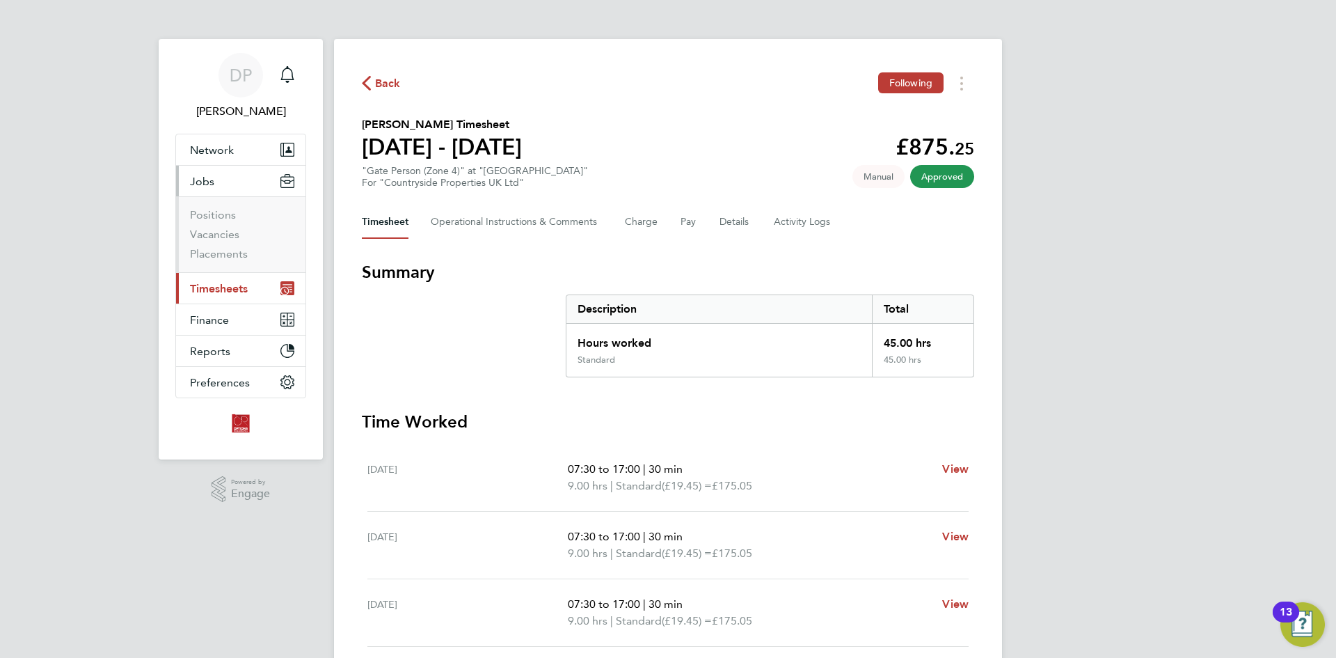
click at [210, 185] on span "Jobs" at bounding box center [202, 181] width 24 height 13
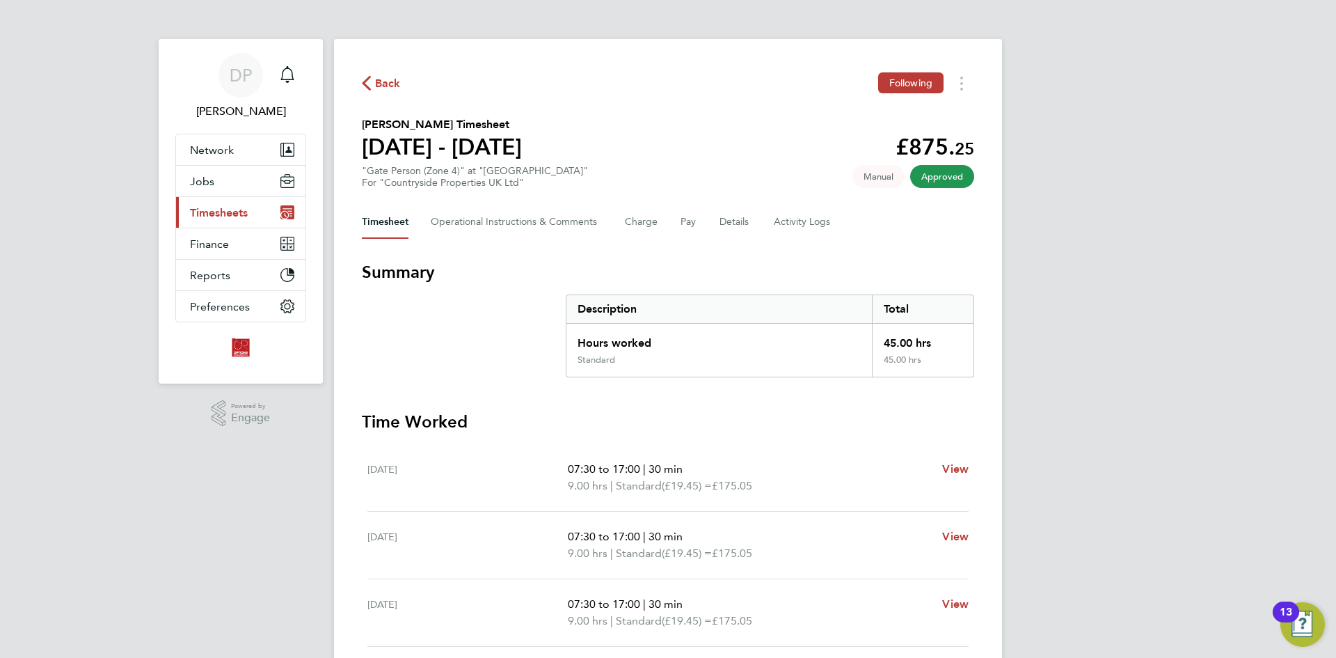
click at [217, 209] on span "Timesheets" at bounding box center [219, 212] width 58 height 13
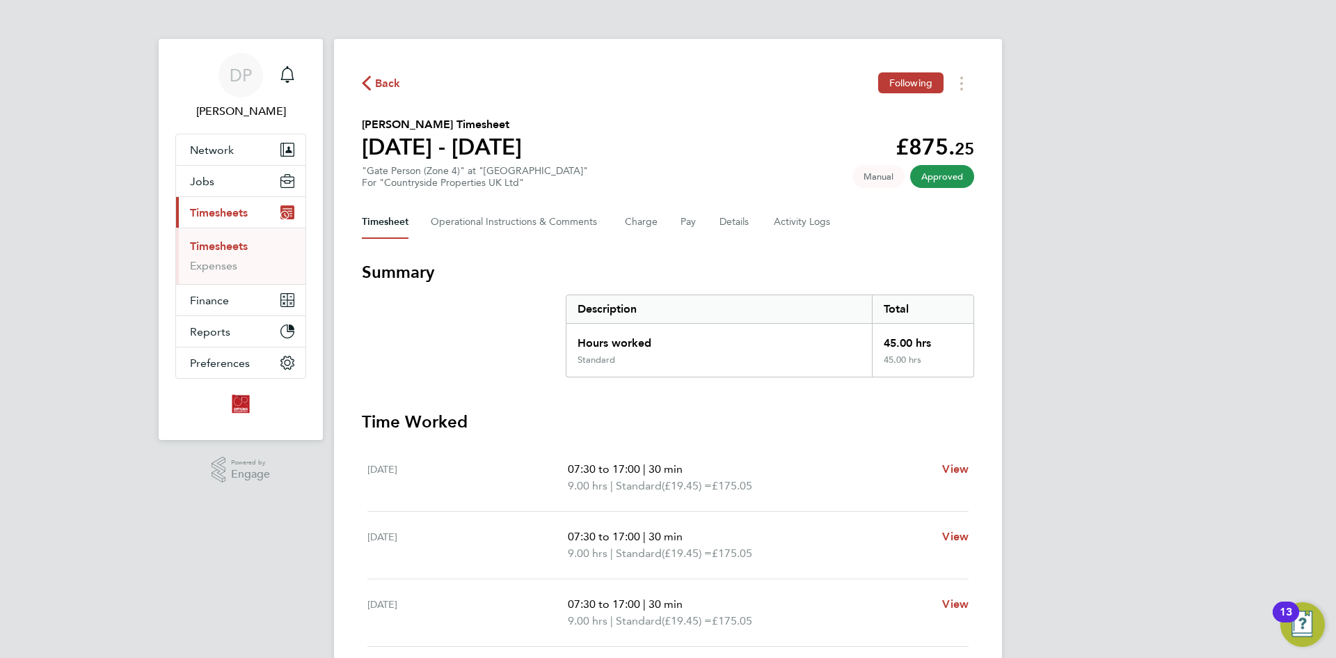
click at [223, 246] on link "Timesheets" at bounding box center [219, 245] width 58 height 13
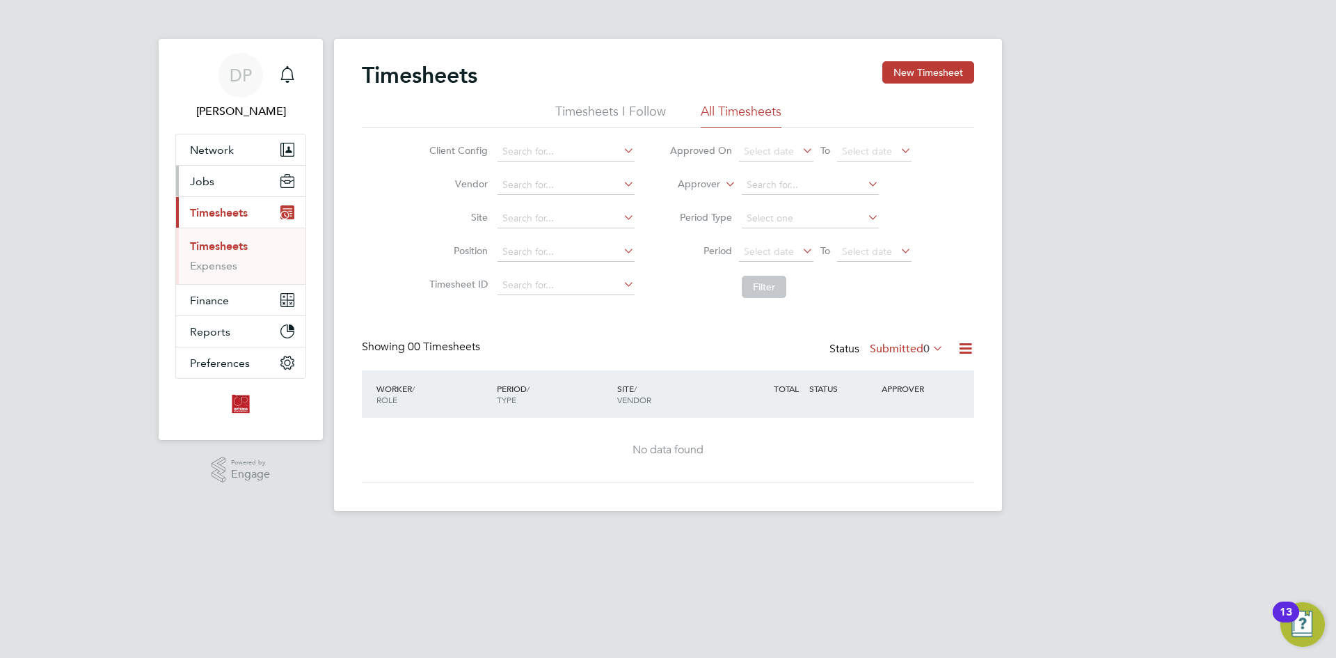
click at [197, 181] on span "Jobs" at bounding box center [202, 181] width 24 height 13
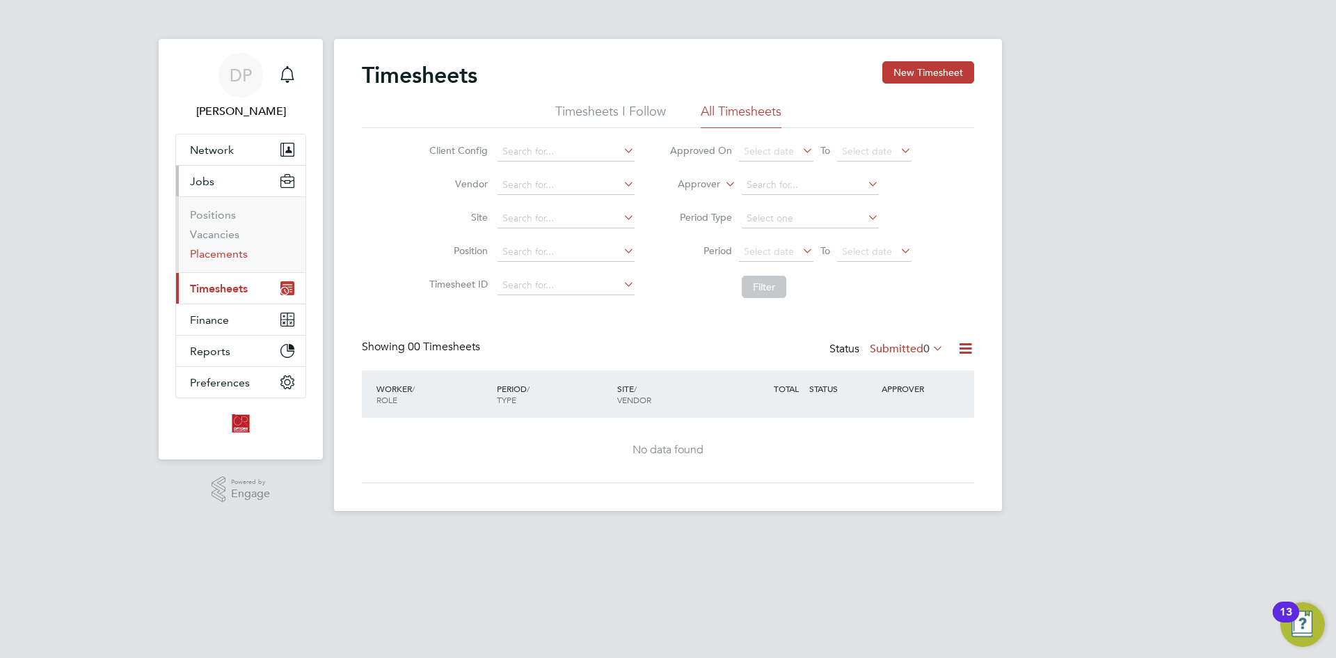
click at [214, 254] on link "Placements" at bounding box center [219, 253] width 58 height 13
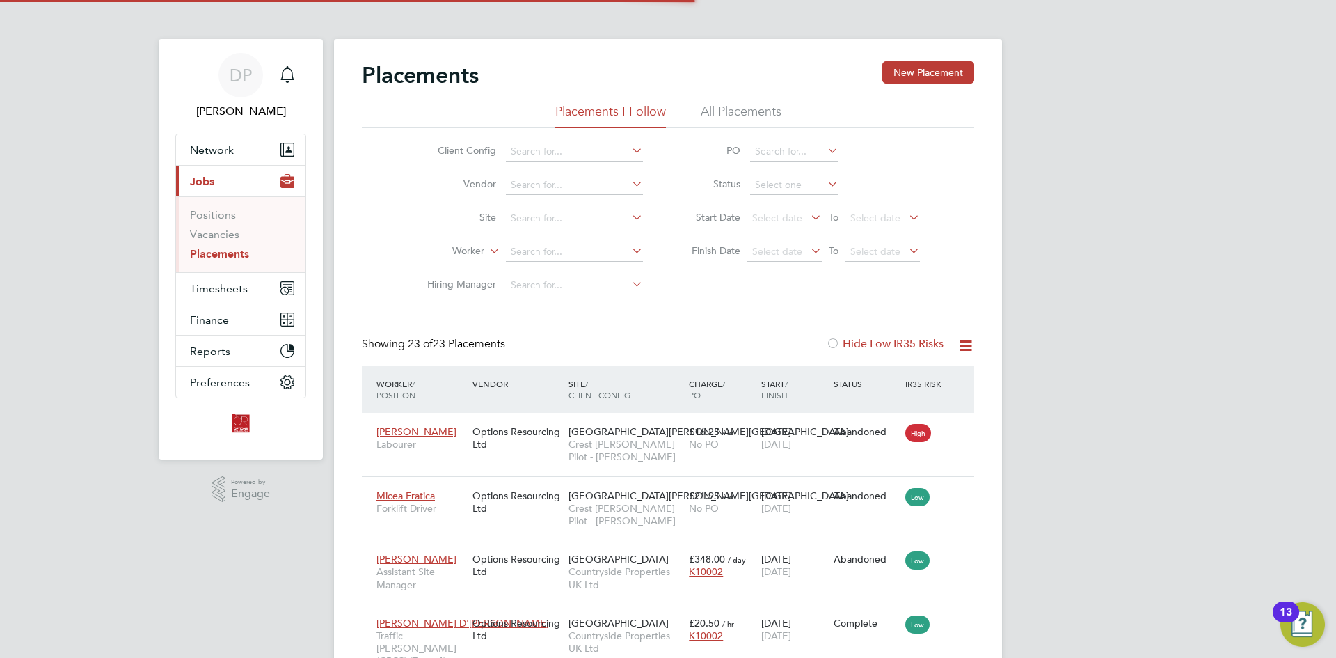
scroll to position [52, 97]
click at [525, 246] on input at bounding box center [574, 251] width 137 height 19
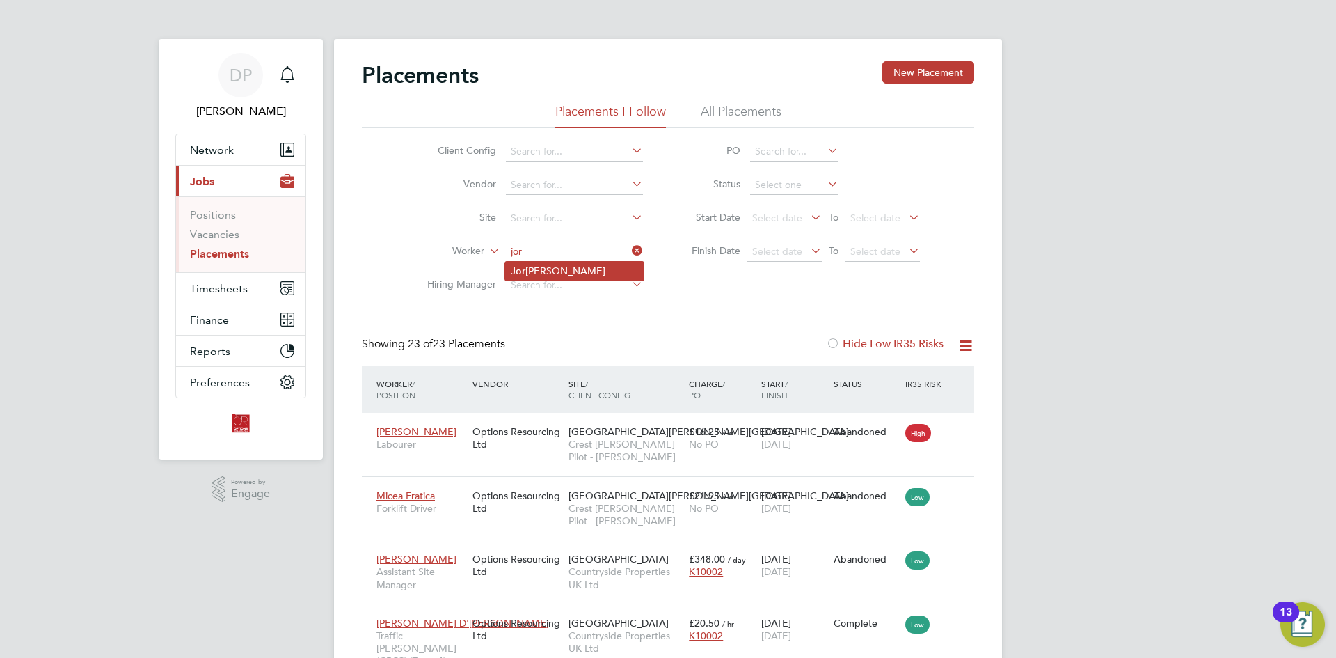
click at [542, 276] on li "[PERSON_NAME]" at bounding box center [574, 271] width 138 height 19
type input "[PERSON_NAME]"
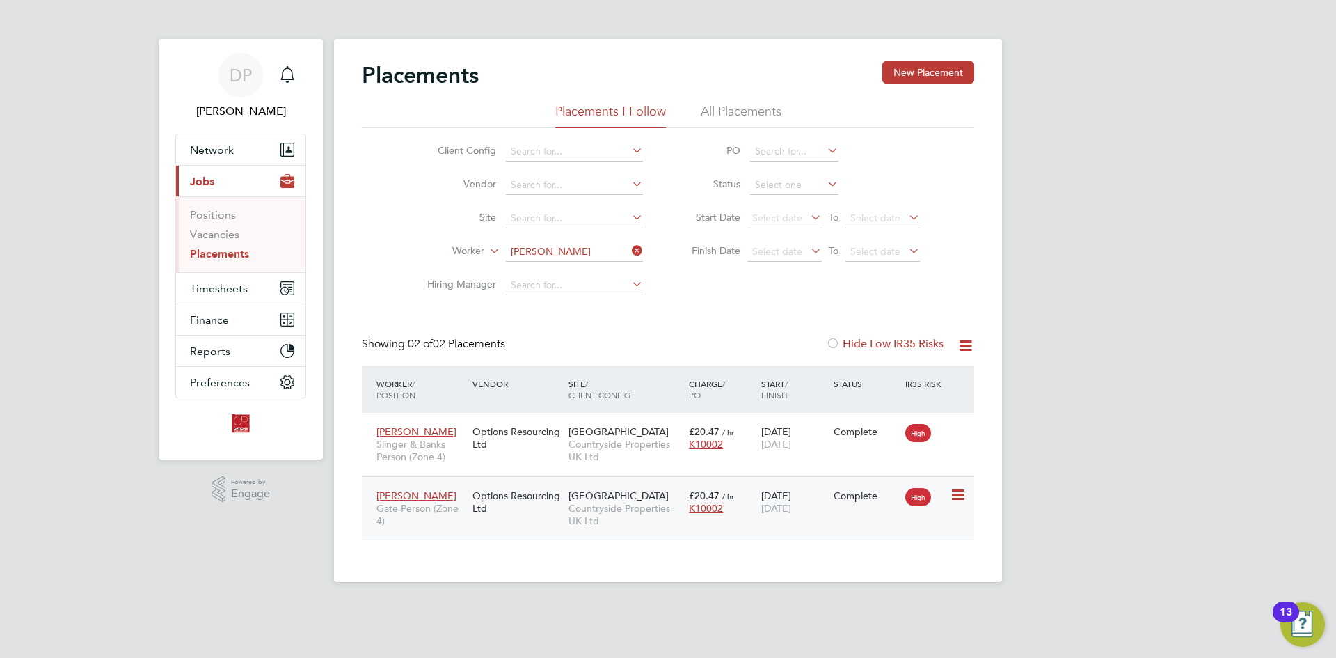
click at [962, 497] on icon at bounding box center [957, 494] width 14 height 17
click at [594, 499] on span "[GEOGRAPHIC_DATA]" at bounding box center [619, 495] width 100 height 13
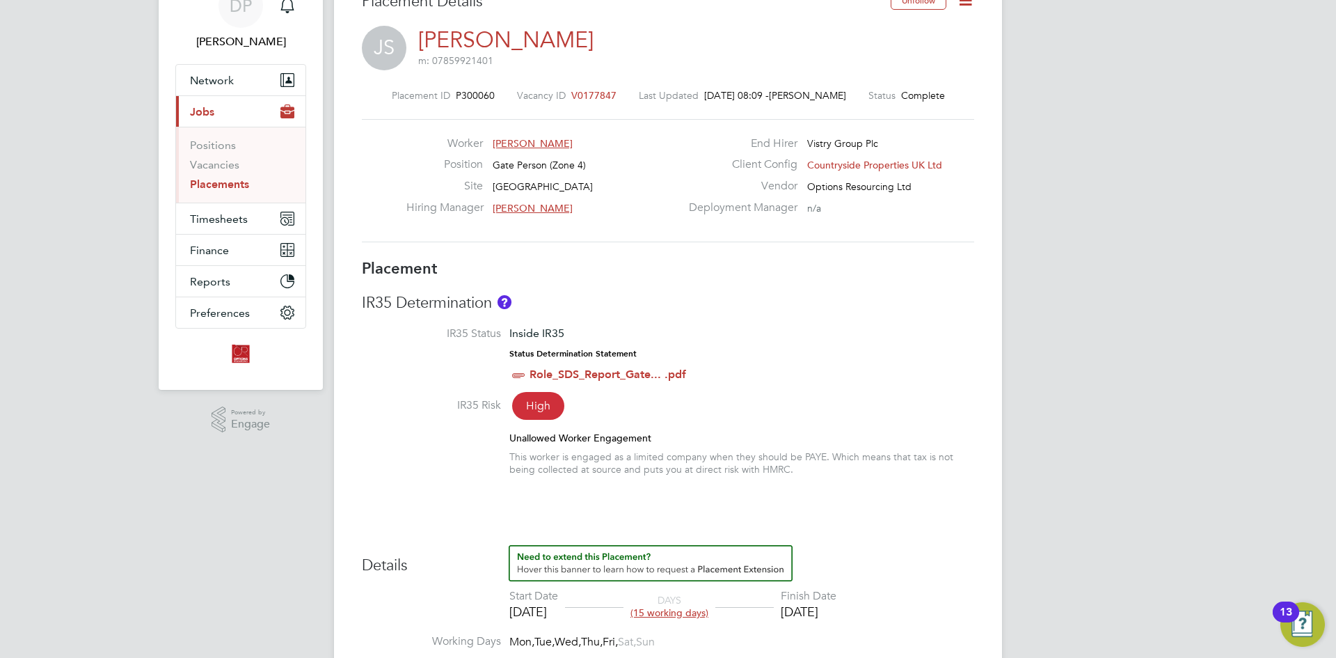
scroll to position [209, 0]
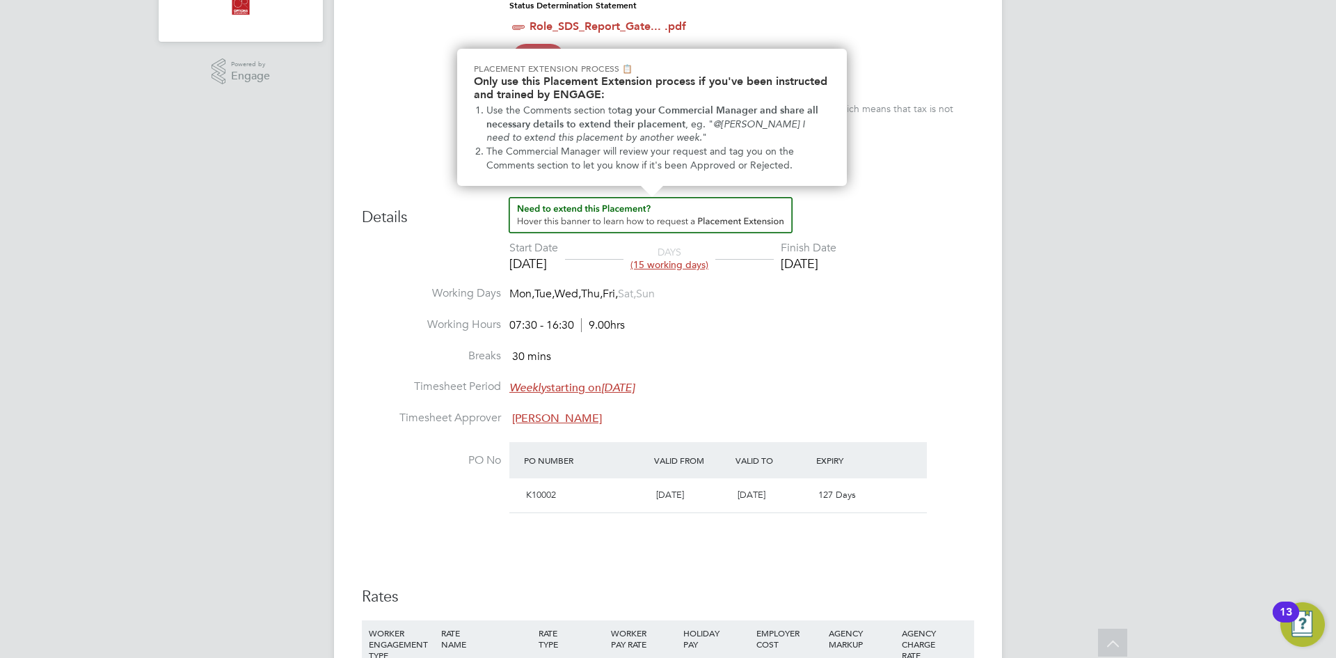
click at [679, 215] on img "How to extend a Placement?" at bounding box center [651, 215] width 284 height 36
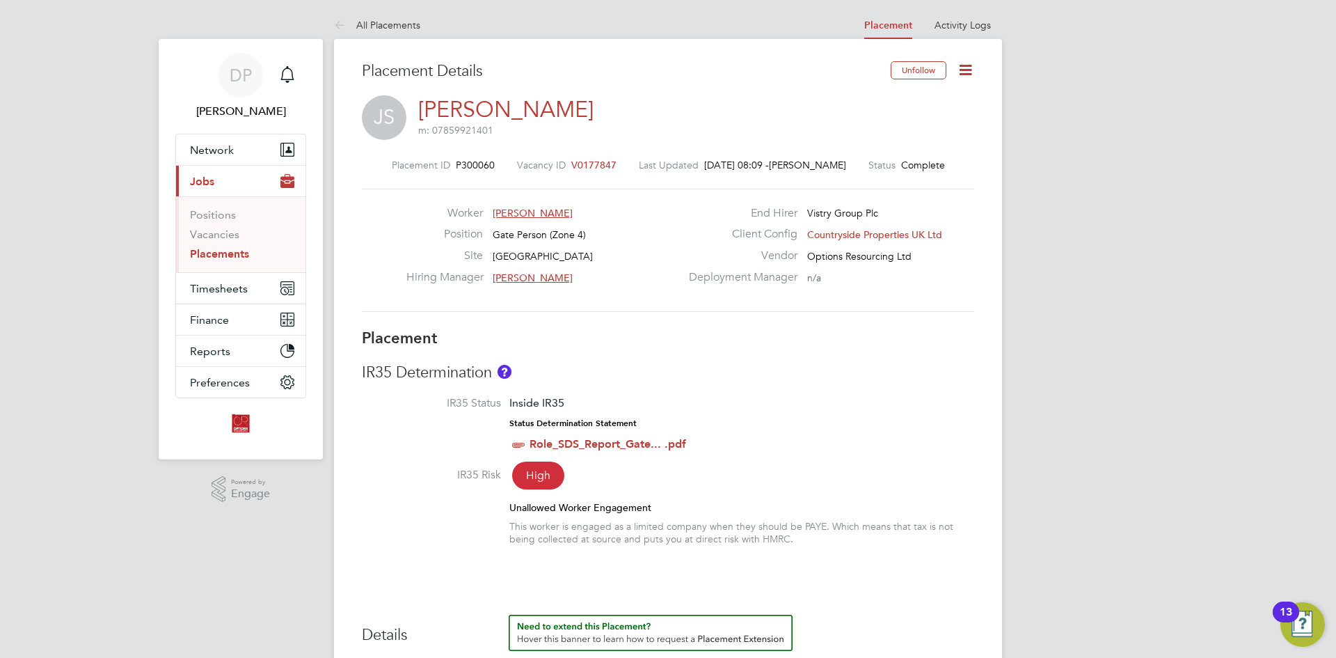
click at [969, 72] on icon at bounding box center [965, 69] width 17 height 17
click at [902, 104] on li "Edit Placement e" at bounding box center [920, 102] width 102 height 19
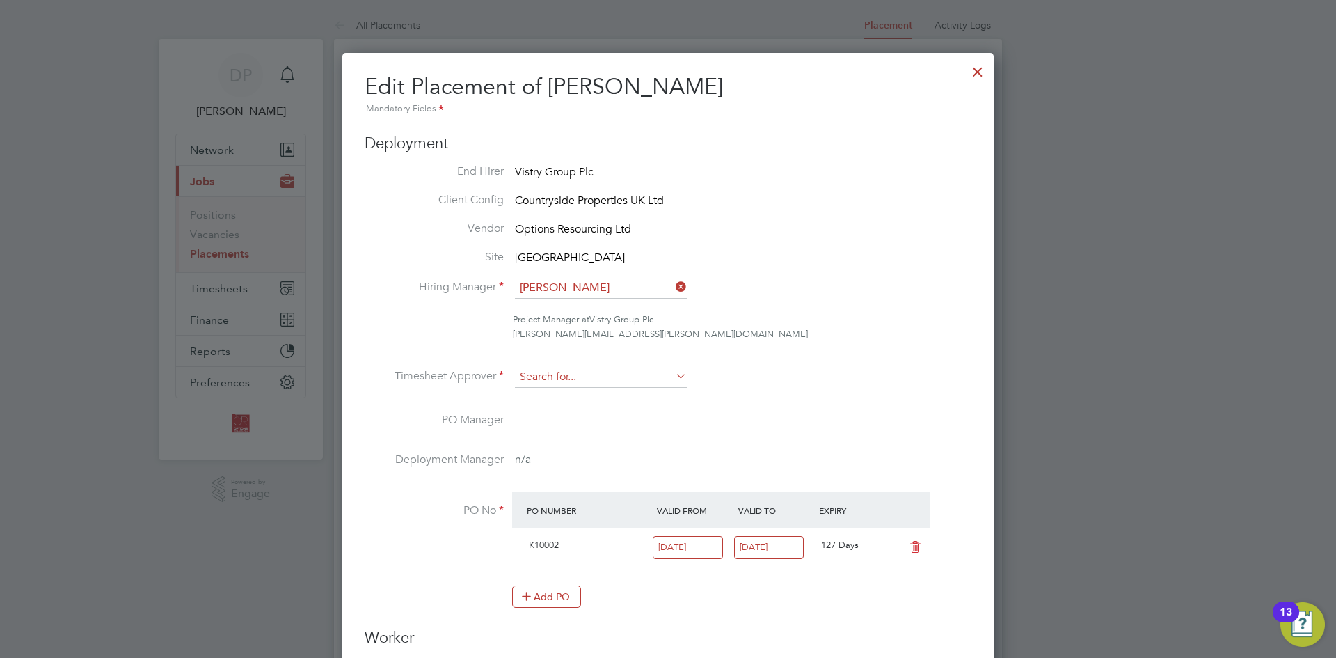
click at [630, 374] on input at bounding box center [601, 377] width 172 height 21
click at [571, 521] on li "Alex Moss" at bounding box center [613, 529] width 198 height 19
type input "Alex Moss"
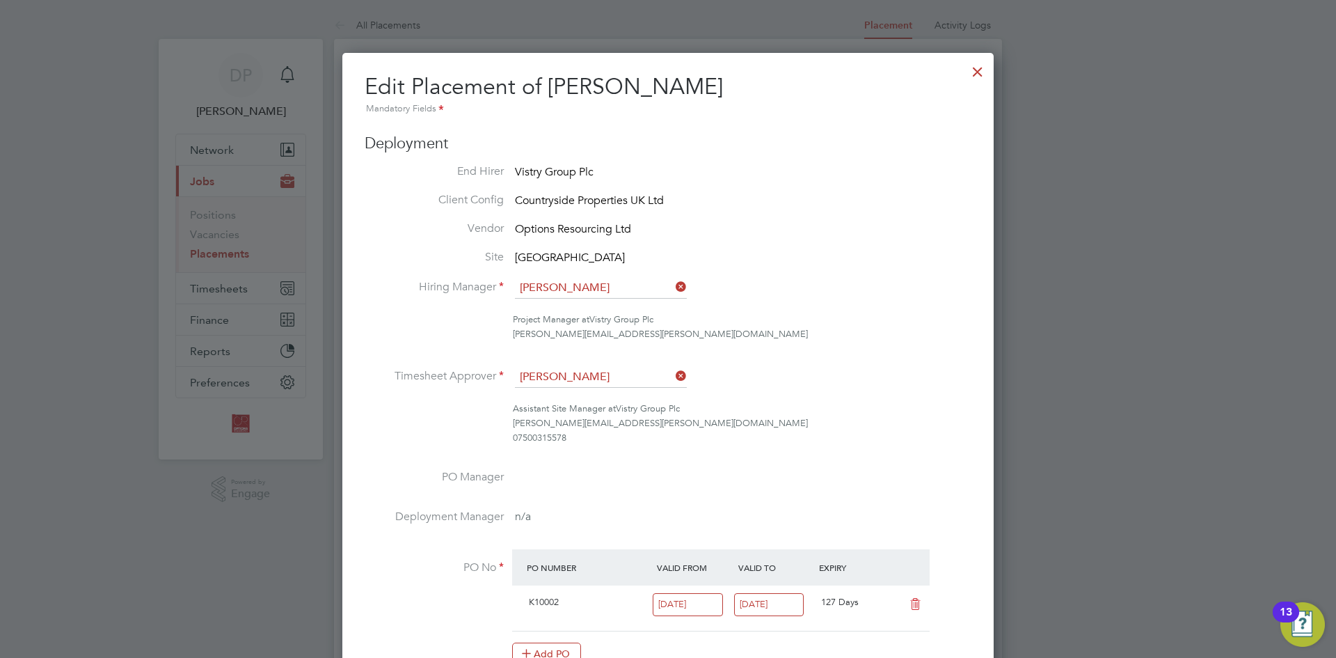
click at [845, 428] on div "Assistant Site Manager at Vistry Group Plc alexander.moss@vistry.co.uk 07500315…" at bounding box center [742, 423] width 459 height 43
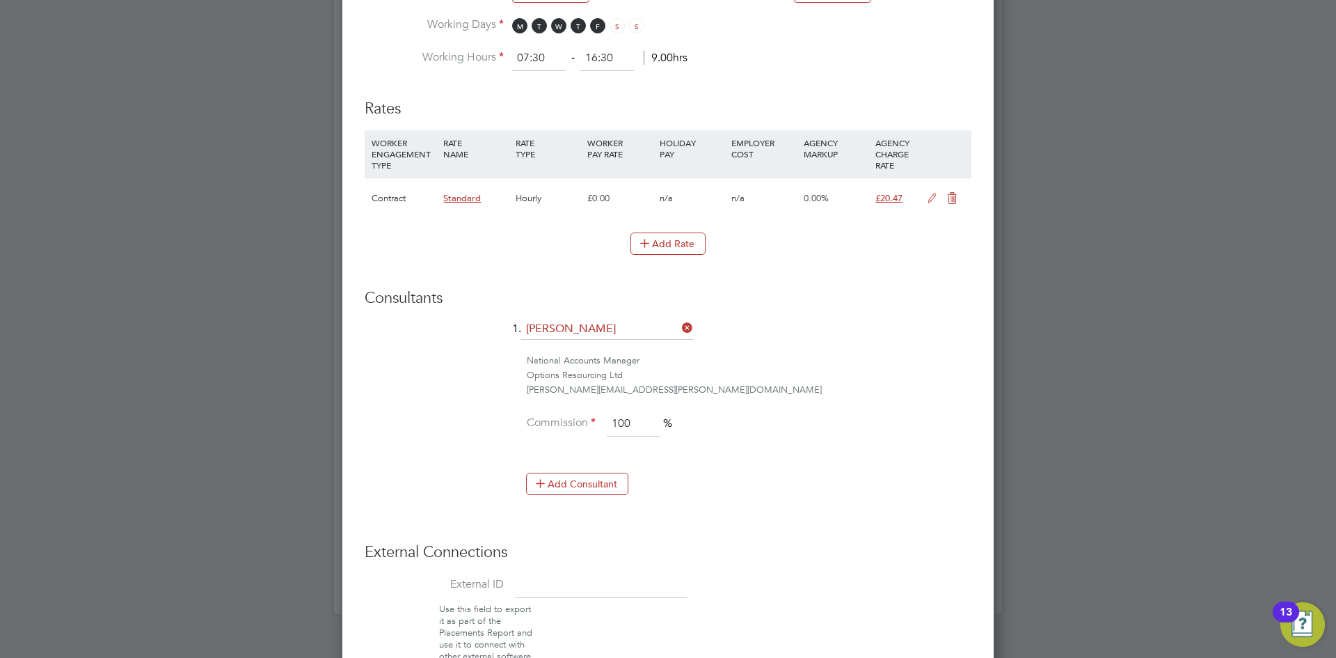
scroll to position [935, 0]
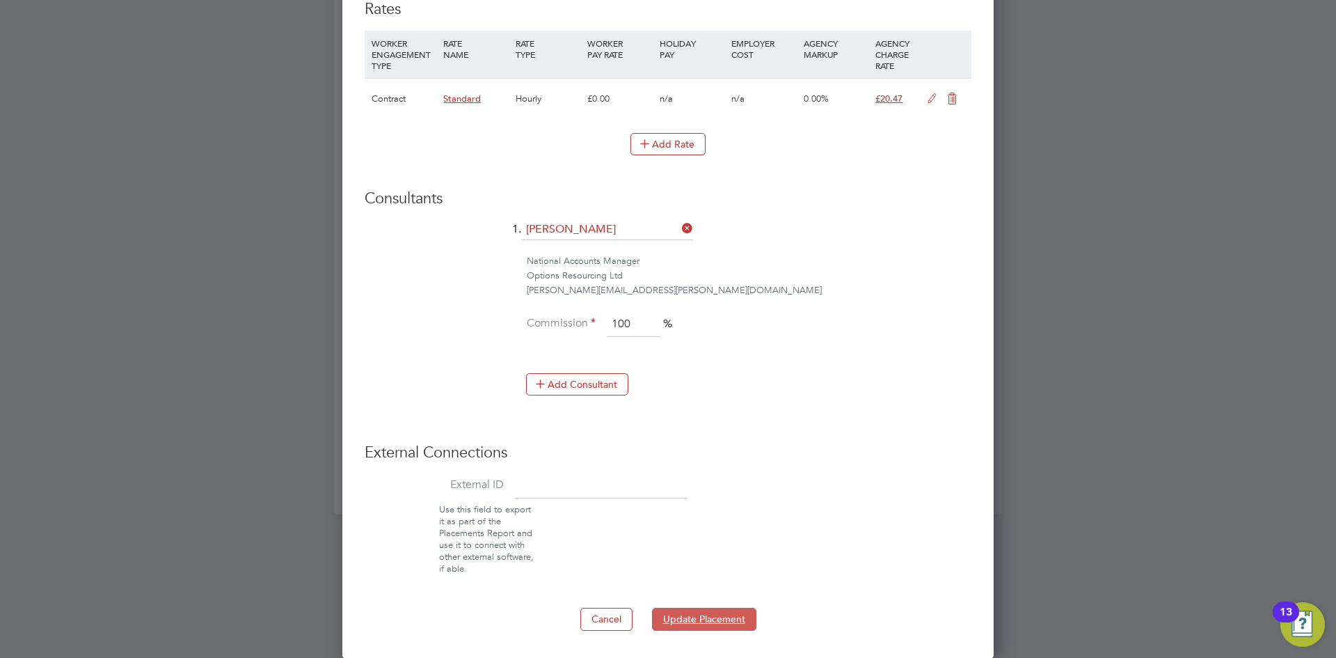
click at [700, 615] on button "Update Placement" at bounding box center [704, 618] width 104 height 22
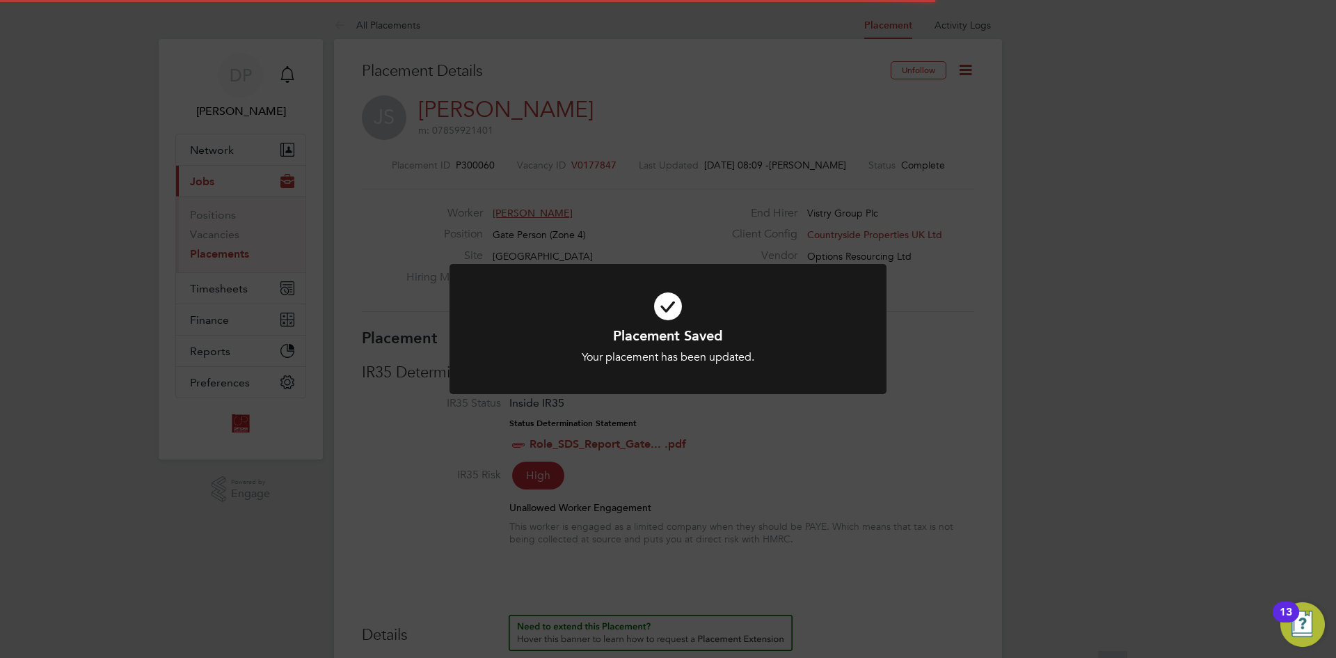
scroll to position [41, 97]
